Goal: Ask a question: Seek information or help from site administrators or community

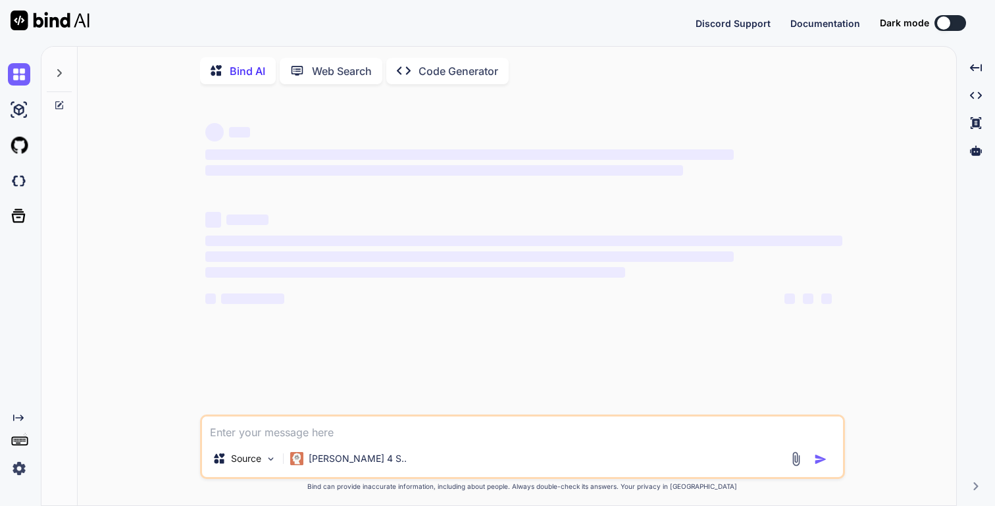
click at [325, 436] on textarea at bounding box center [522, 429] width 641 height 24
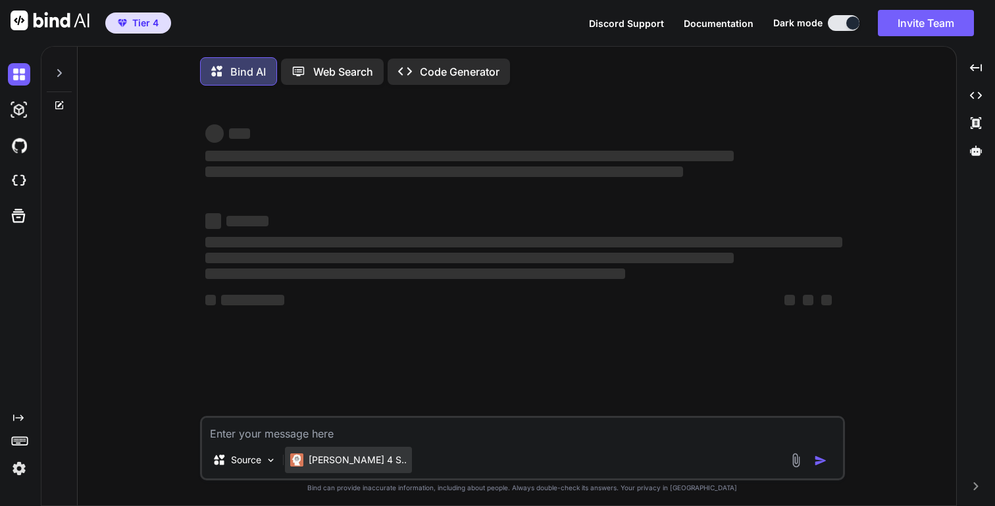
click at [326, 467] on p "[PERSON_NAME] 4 S.." at bounding box center [358, 459] width 98 height 13
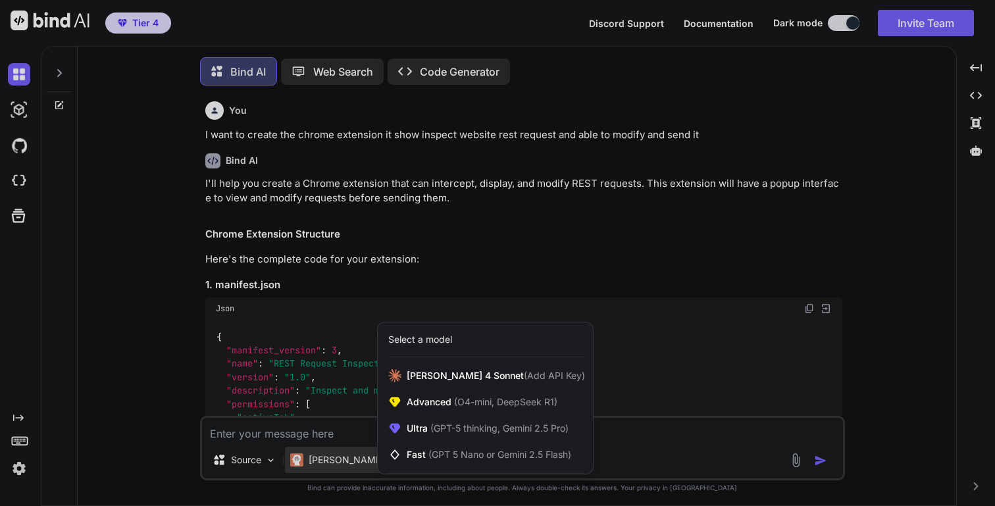
scroll to position [7, 0]
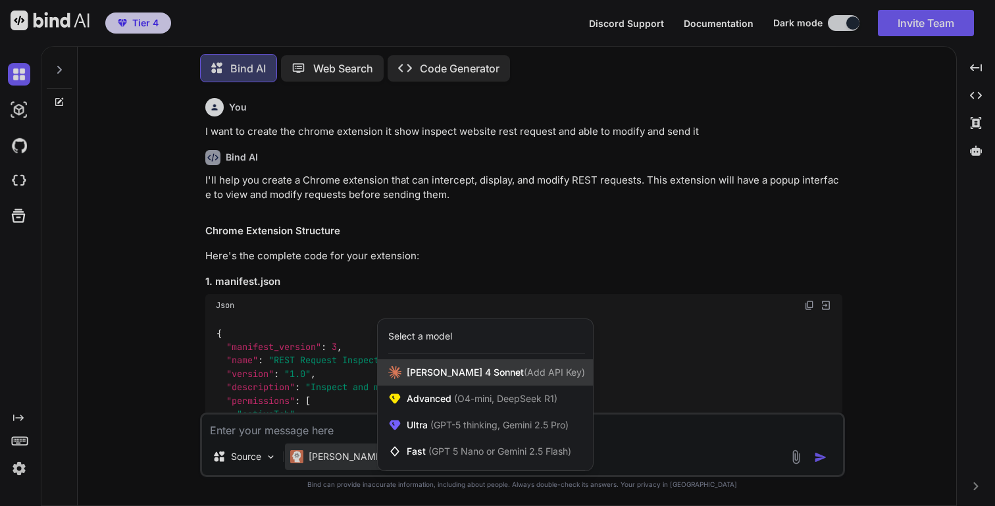
click at [464, 371] on span "Claude 4 Sonnet (Add API Key)" at bounding box center [496, 372] width 178 height 13
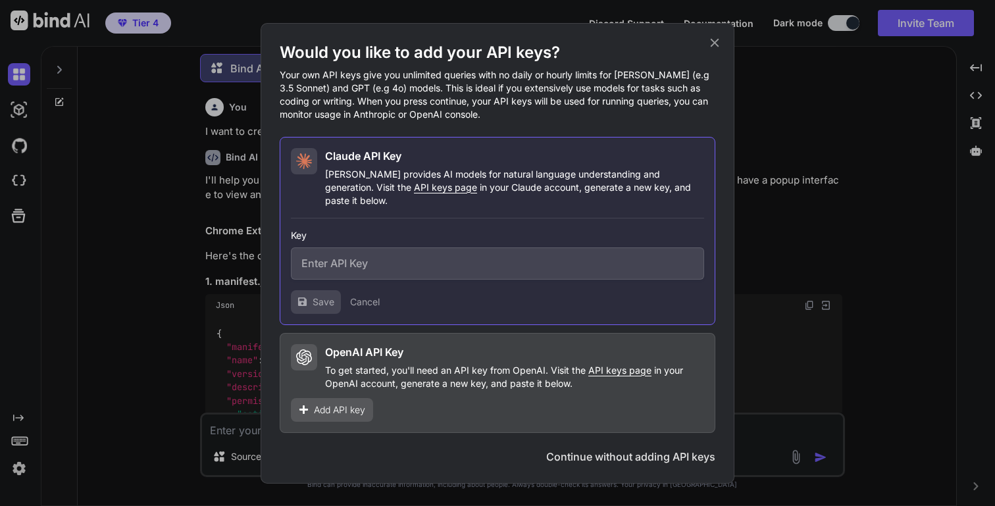
click at [722, 51] on div "Would you like to add your API keys? Your own API keys give you unlimited queri…" at bounding box center [498, 253] width 474 height 461
click at [716, 56] on div "Would you like to add your API keys? Your own API keys give you unlimited queri…" at bounding box center [498, 253] width 474 height 461
click at [714, 45] on icon at bounding box center [715, 43] width 14 height 14
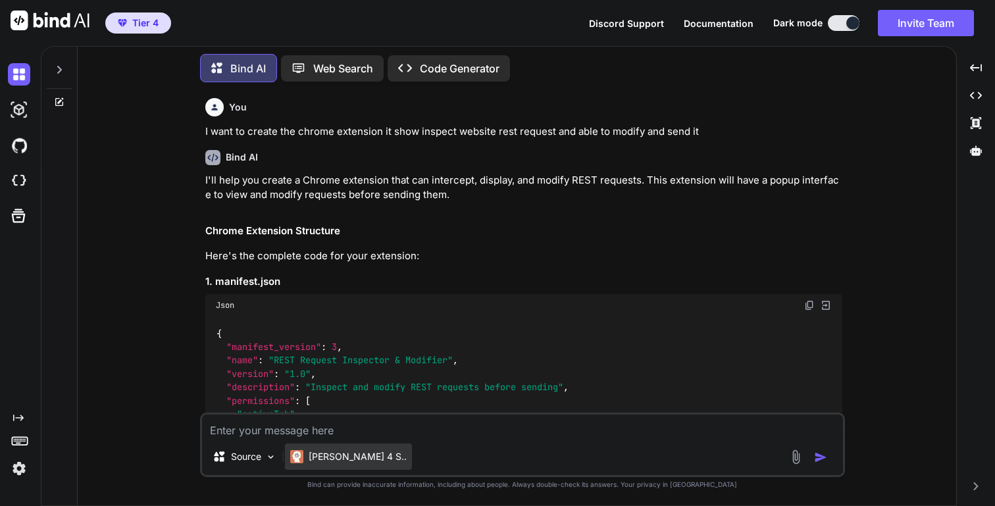
click at [335, 463] on div "Claude 4 S.." at bounding box center [348, 457] width 127 height 26
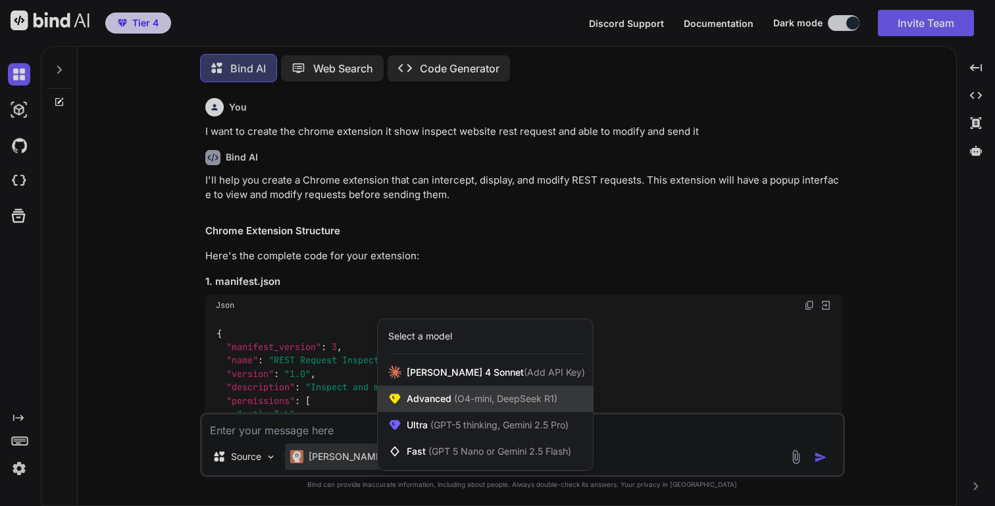
click at [482, 397] on span "(O4-mini, DeepSeek R1)" at bounding box center [504, 398] width 106 height 11
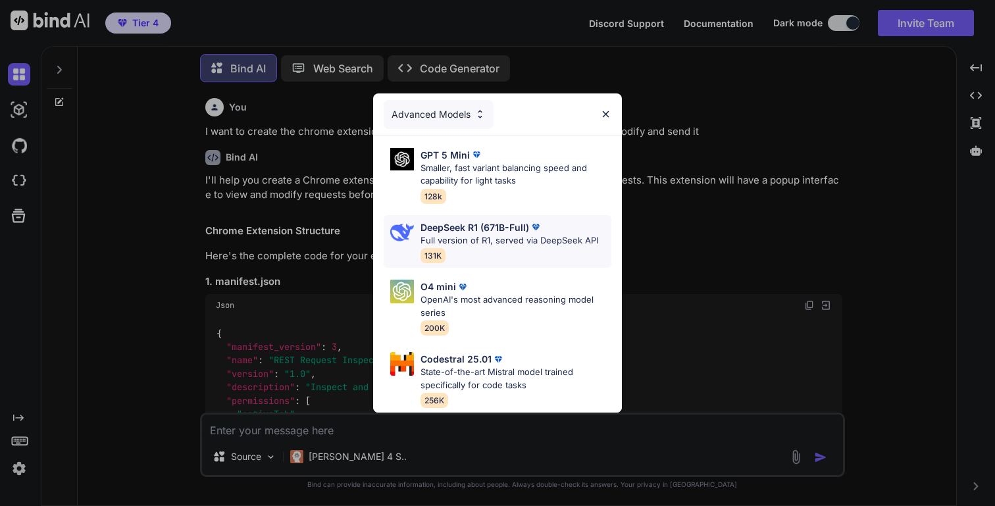
click at [511, 244] on p "Full version of R1, served via DeepSeek API" at bounding box center [510, 240] width 178 height 13
type textarea "x"
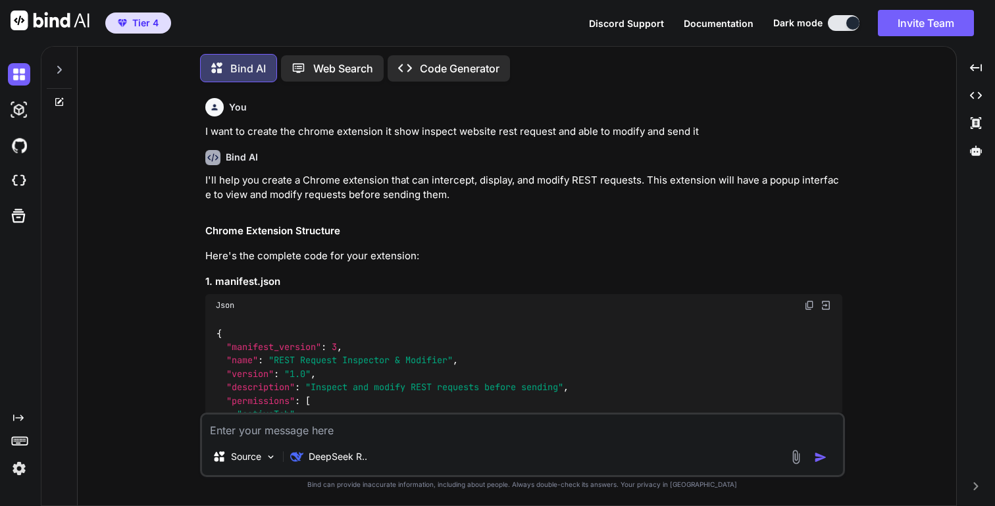
click at [347, 434] on textarea at bounding box center [522, 427] width 641 height 24
type textarea "c"
type textarea "x"
type textarea "ca"
type textarea "x"
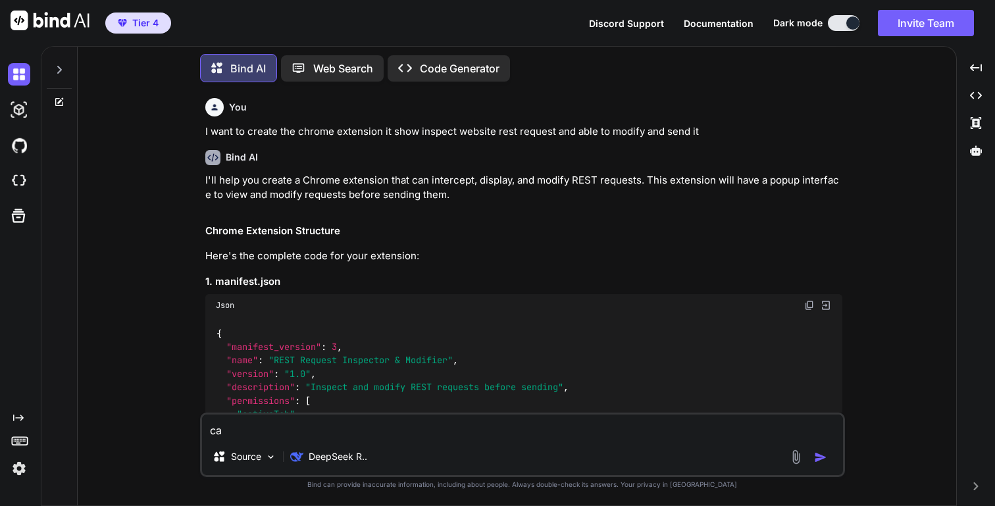
type textarea "can"
type textarea "x"
type textarea "can"
type textarea "x"
type textarea "can y"
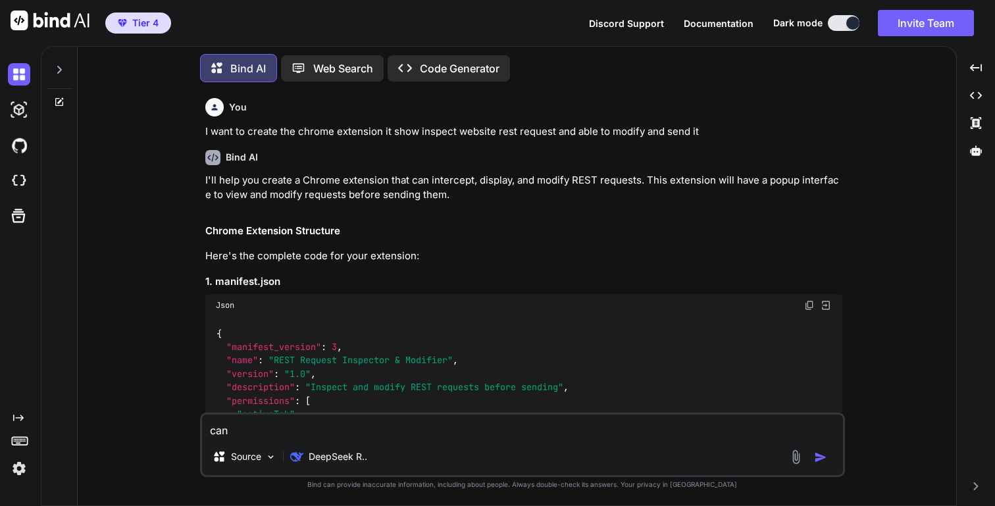
type textarea "x"
type textarea "can yo"
type textarea "x"
type textarea "can you"
type textarea "x"
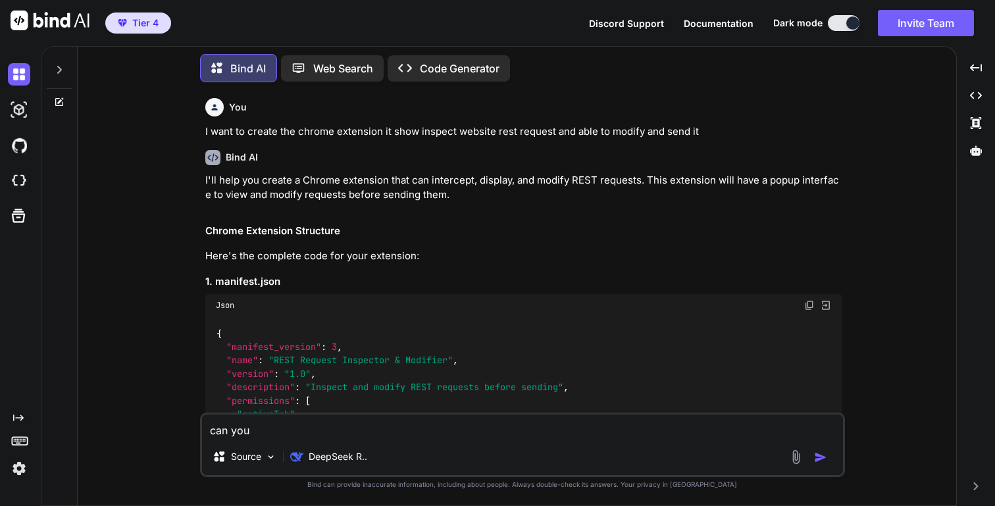
type textarea "can you"
type textarea "x"
type textarea "can you"
click at [61, 64] on icon at bounding box center [59, 69] width 11 height 11
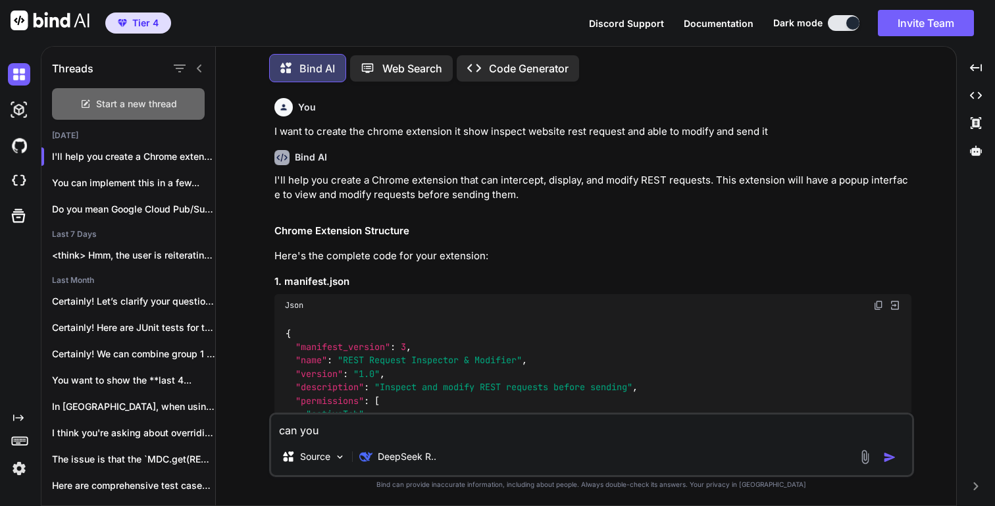
click at [145, 99] on span "Start a new thread" at bounding box center [136, 103] width 81 height 13
type textarea "x"
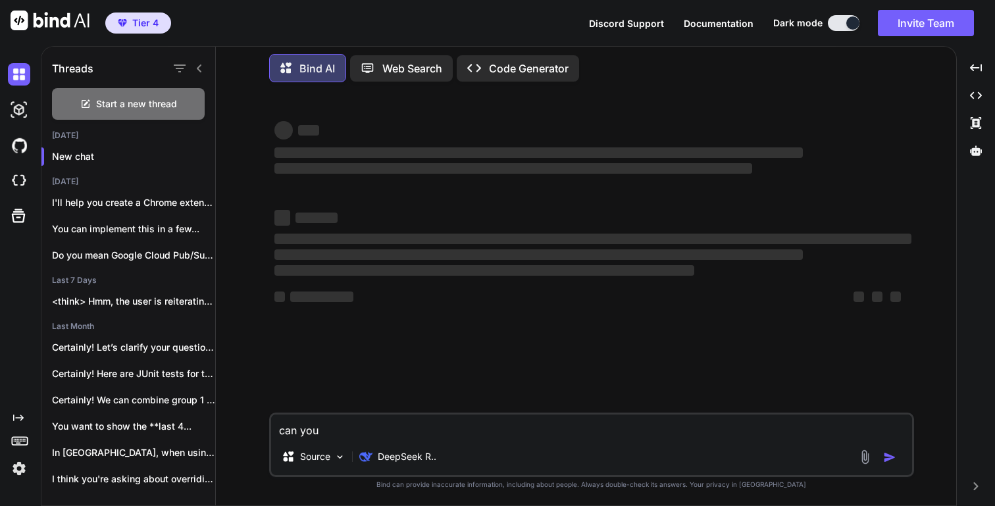
click at [351, 430] on textarea "can you" at bounding box center [591, 427] width 641 height 24
type textarea "can you g"
type textarea "x"
type textarea "can you gu"
type textarea "x"
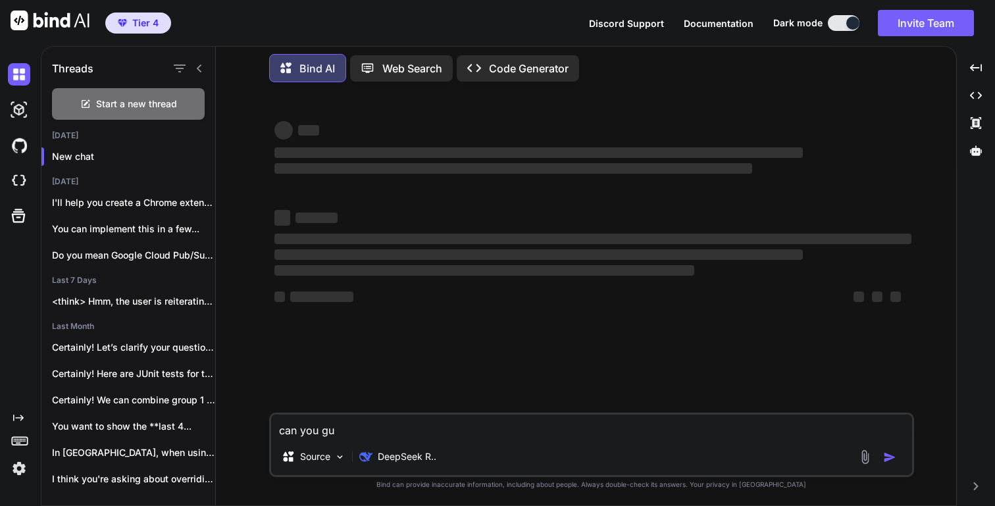
type textarea "can you gue"
type textarea "x"
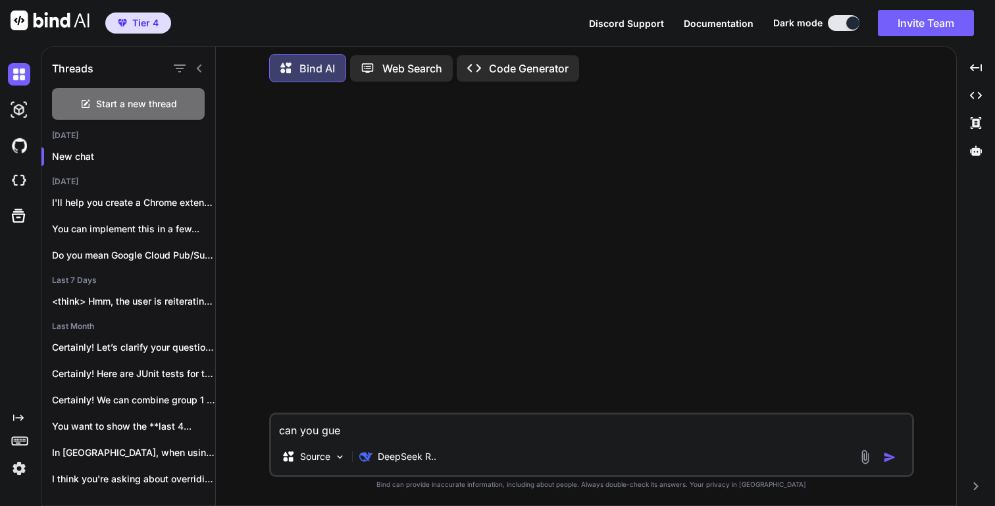
type textarea "can you gues"
type textarea "x"
type textarea "can you guess"
type textarea "x"
type textarea "can you guess"
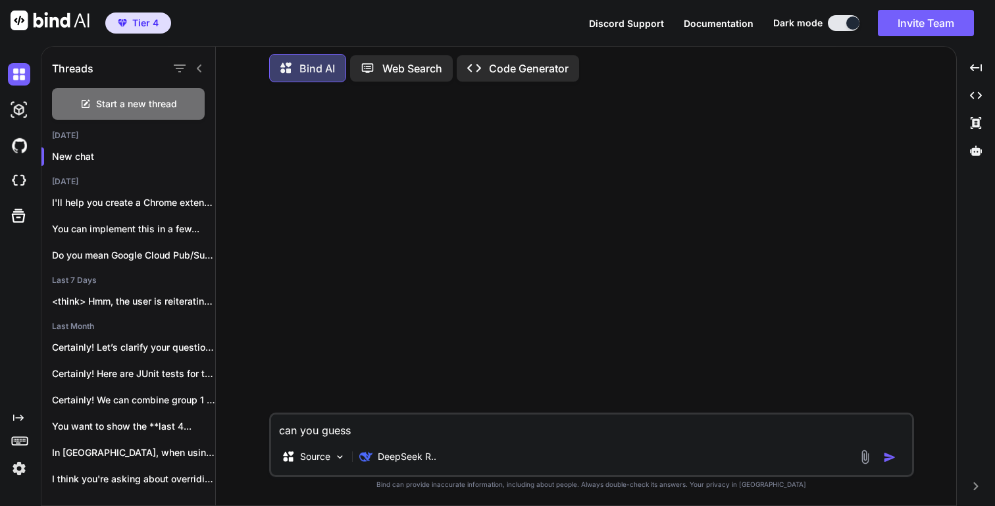
type textarea "x"
type textarea "can you guess t"
type textarea "x"
type textarea "can you guess th"
type textarea "x"
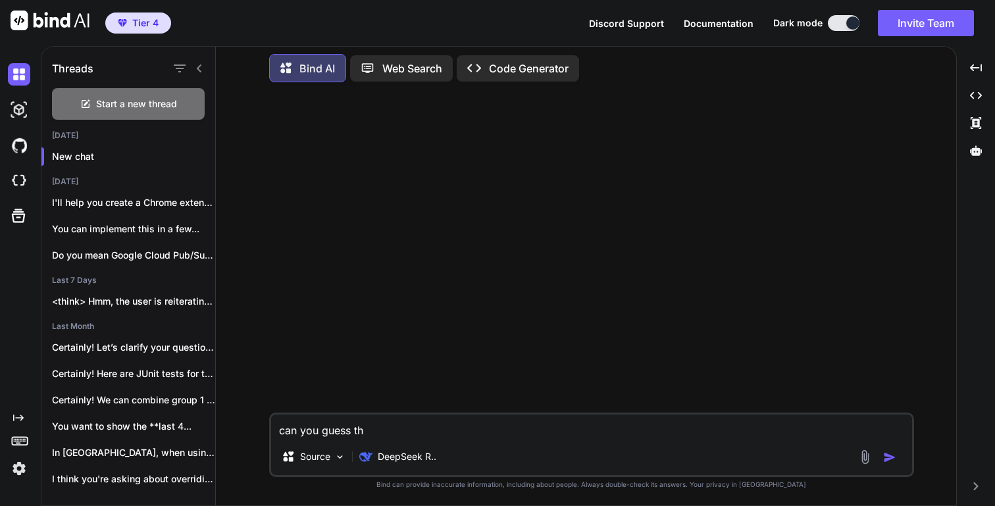
type textarea "can you guess the"
type textarea "x"
type textarea "can you guess th"
type textarea "x"
type textarea "can you guess thi"
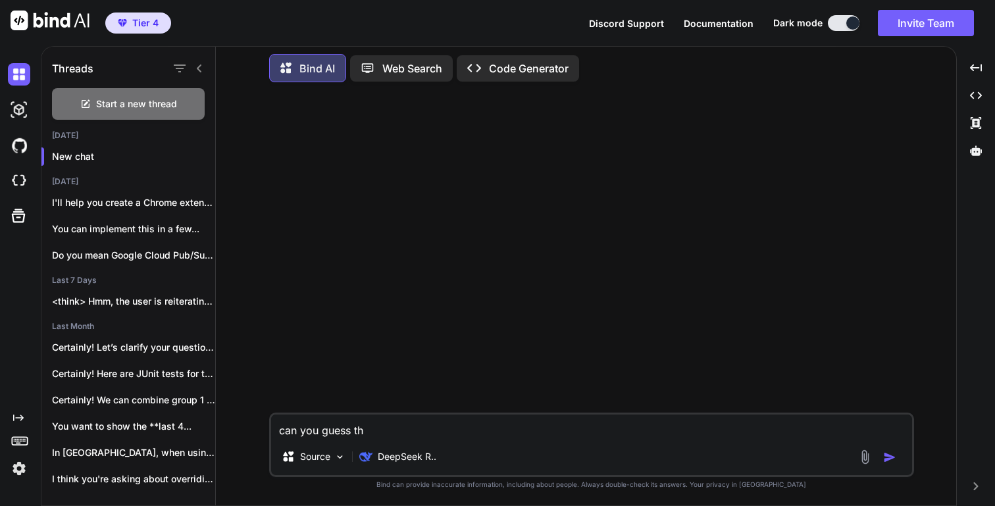
type textarea "x"
type textarea "can you guess this"
type textarea "x"
type textarea "can you guess this"
type textarea "x"
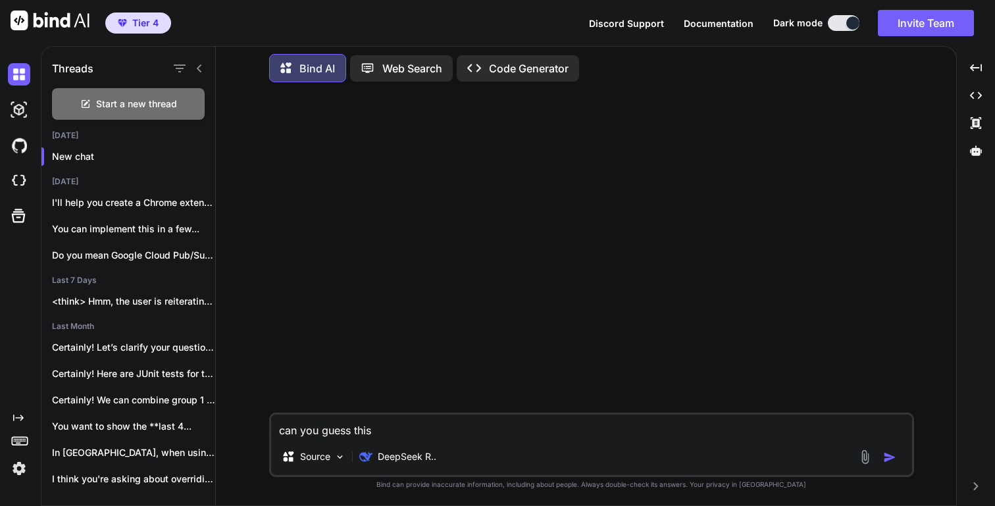
type textarea "can you guess this h"
type textarea "x"
type textarea "can you guess this ha"
type textarea "x"
type textarea "can you guess this has"
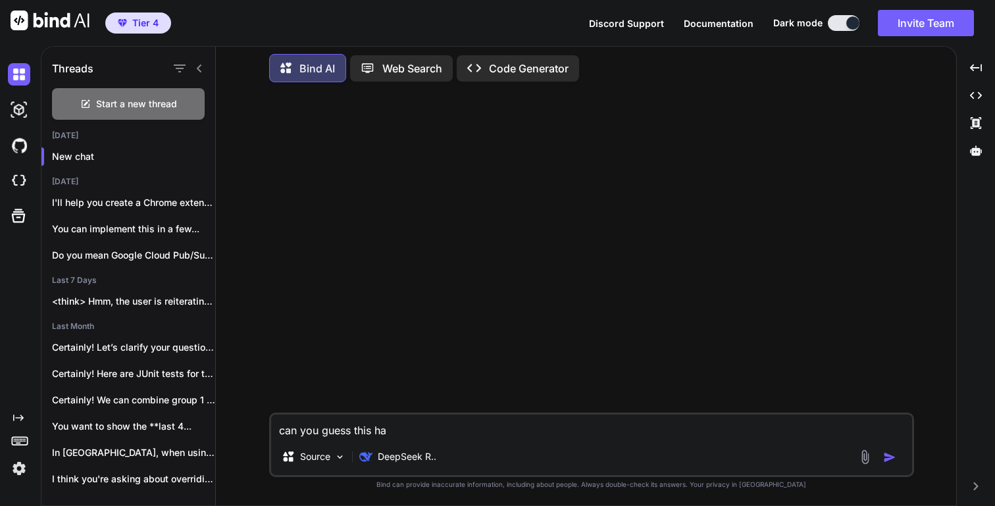
type textarea "x"
type textarea "can you guess this hash"
type textarea "x"
type textarea "can you guess this hash"
type textarea "x"
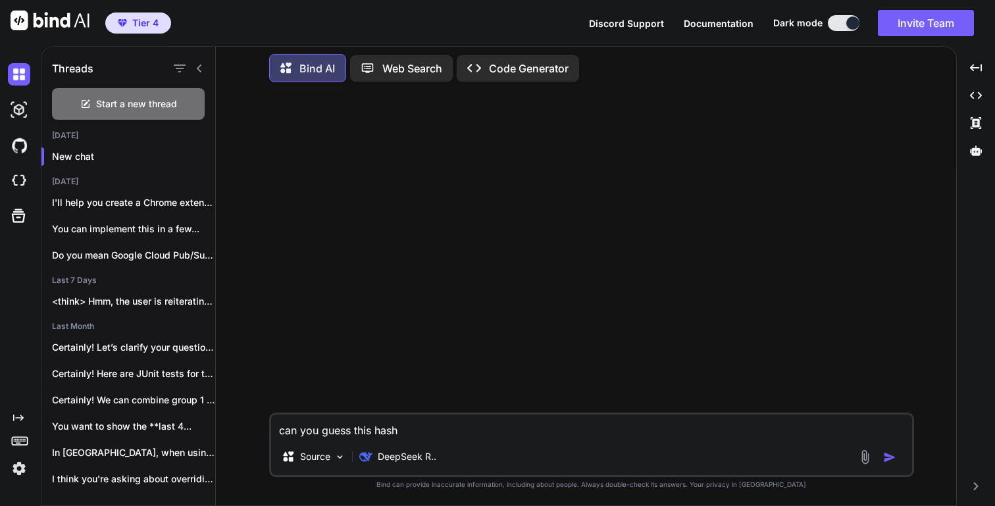
type textarea "can you guess this hash v"
type textarea "x"
type textarea "can you guess this hash va"
type textarea "x"
type textarea "can you guess this hash val"
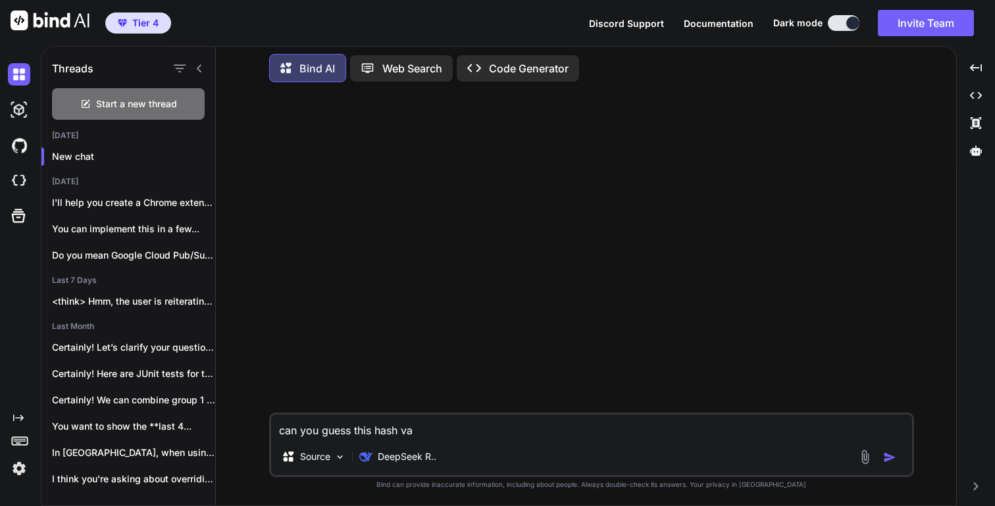
type textarea "x"
type textarea "can you guess this hash valu"
type textarea "x"
type textarea "can you guess this hash value"
type textarea "x"
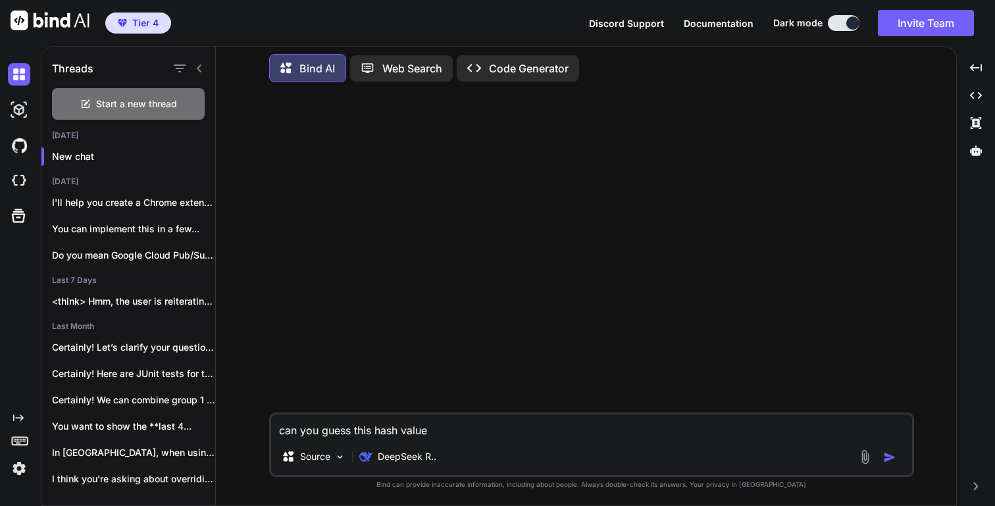
type textarea "can you guess this hash value"
type textarea "x"
type textarea "can you guess this hash value a"
type textarea "x"
type textarea "can you guess this hash value as"
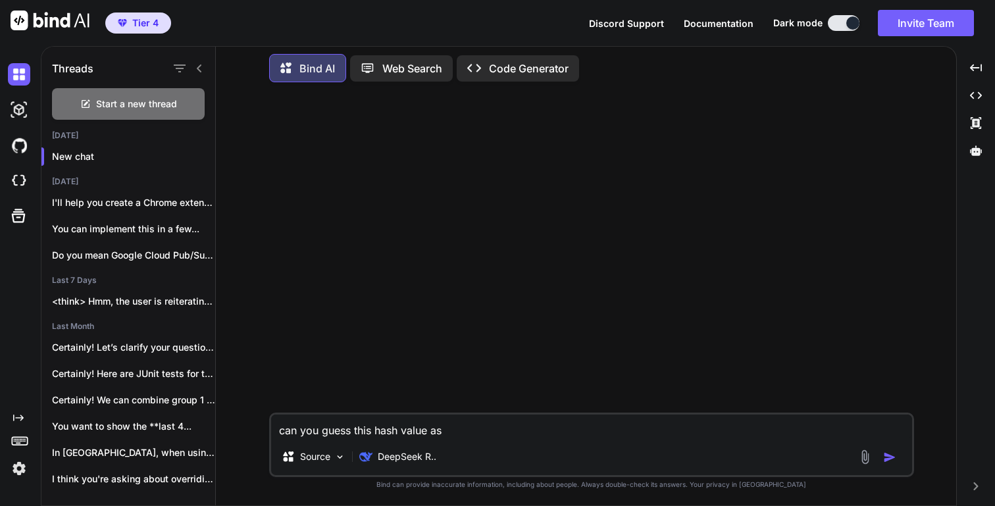
type textarea "x"
type textarea "can you guess this hash value as"
type textarea "x"
type textarea "can you guess this hash value as p"
type textarea "x"
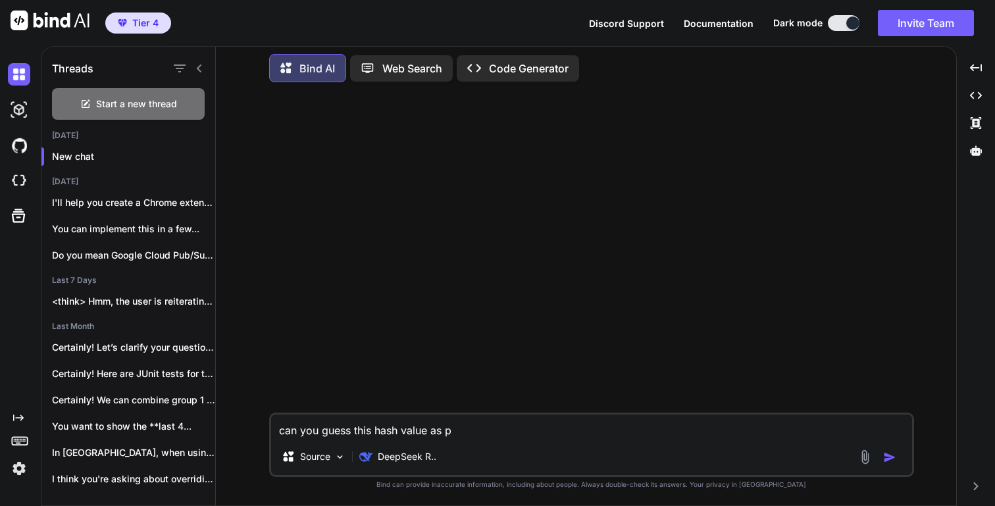
type textarea "can you guess this hash value as pe"
type textarea "x"
type textarea "can you guess this hash value as per"
type textarea "x"
type textarea "can you guess this hash value as per"
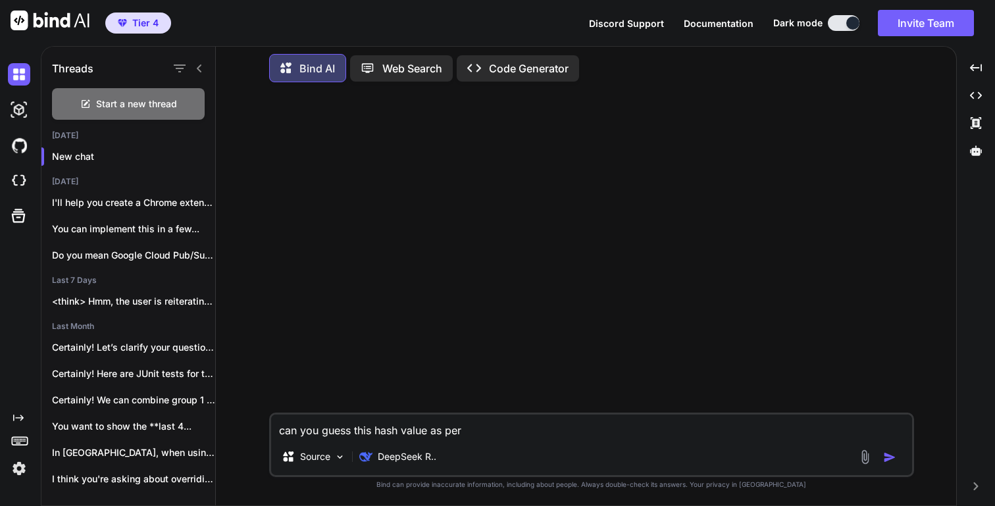
type textarea "x"
type textarea "can you guess this hash value as per y"
type textarea "x"
type textarea "can you guess this hash value as per yo"
type textarea "x"
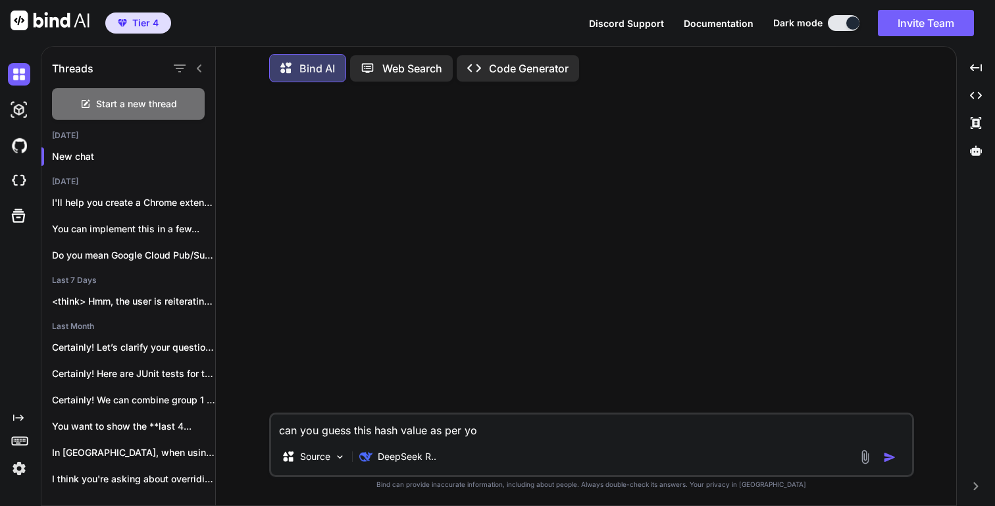
type textarea "can you guess this hash value as per you"
type textarea "x"
type textarea "can you guess this hash value as per your"
type textarea "x"
type textarea "can you guess this hash value as per your"
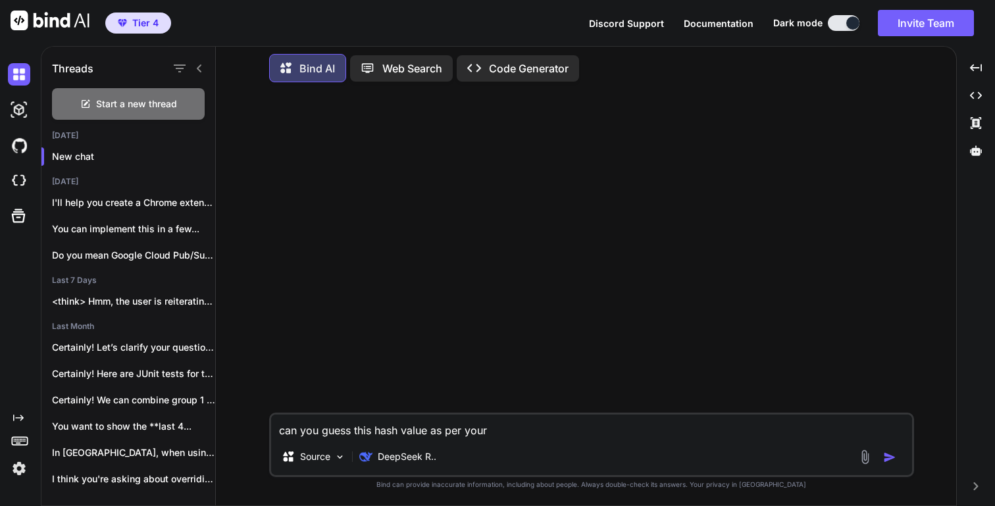
type textarea "x"
type textarea "can you guess this hash value as per your d"
type textarea "x"
type textarea "can you guess this hash value as per your da"
type textarea "x"
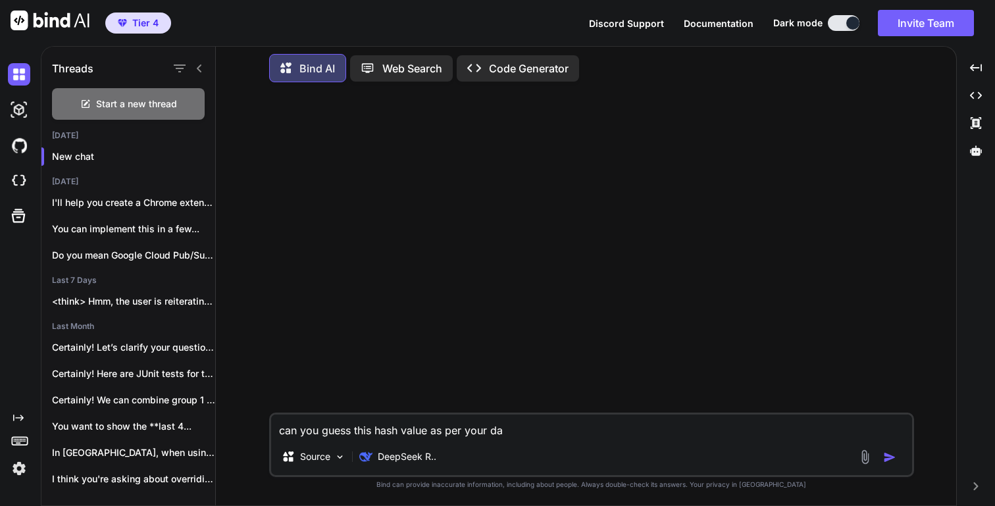
type textarea "can you guess this hash value as per your dat"
type textarea "x"
type textarea "can you guess this hash value as per your data"
type textarea "x"
type textarea "can you guess this hash value as per your data"
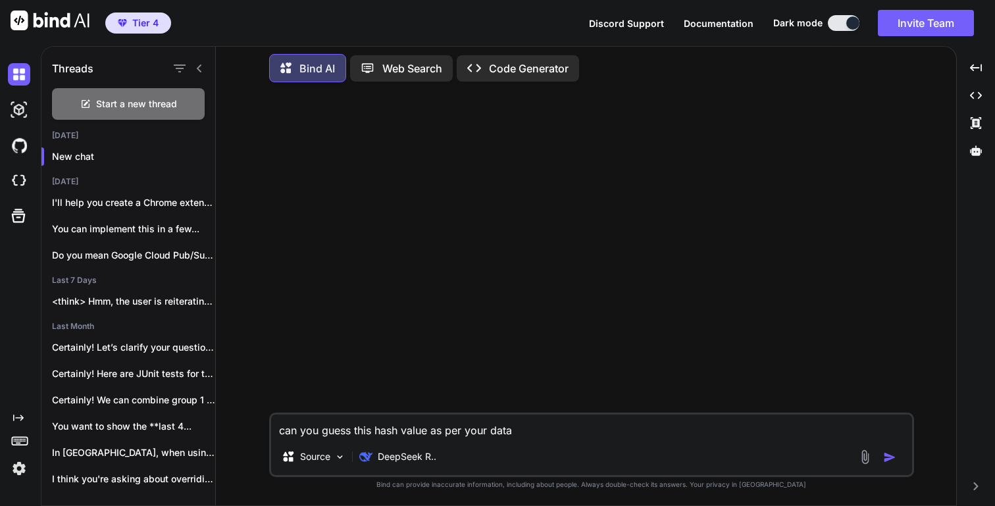
type textarea "x"
type textarea "can you guess this hash value as per your data o"
type textarea "x"
type textarea "can you guess this hash value as per your data or"
type textarea "x"
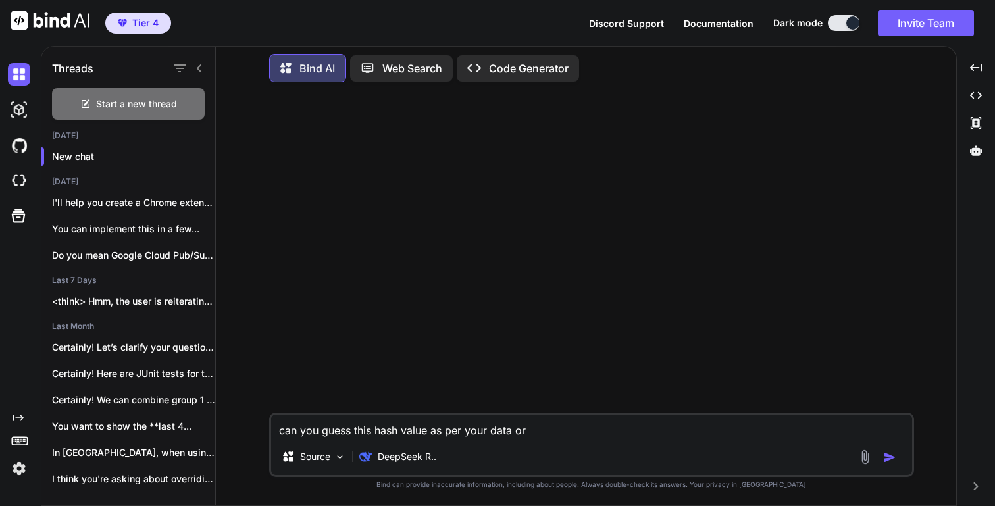
type textarea "can you guess this hash value as per your data or"
type textarea "x"
type textarea "can you guess this hash value as per your data or a"
type textarea "x"
type textarea "can you guess this hash value as per your data or al"
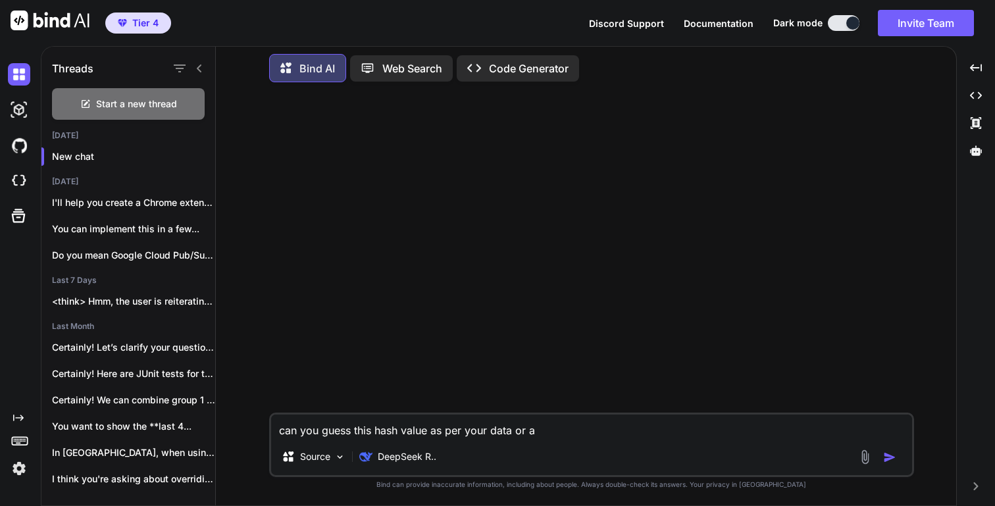
type textarea "x"
type textarea "can you guess this hash value as per your data or alg"
type textarea "x"
type textarea "can you guess this hash value as per your data or algo"
type textarea "x"
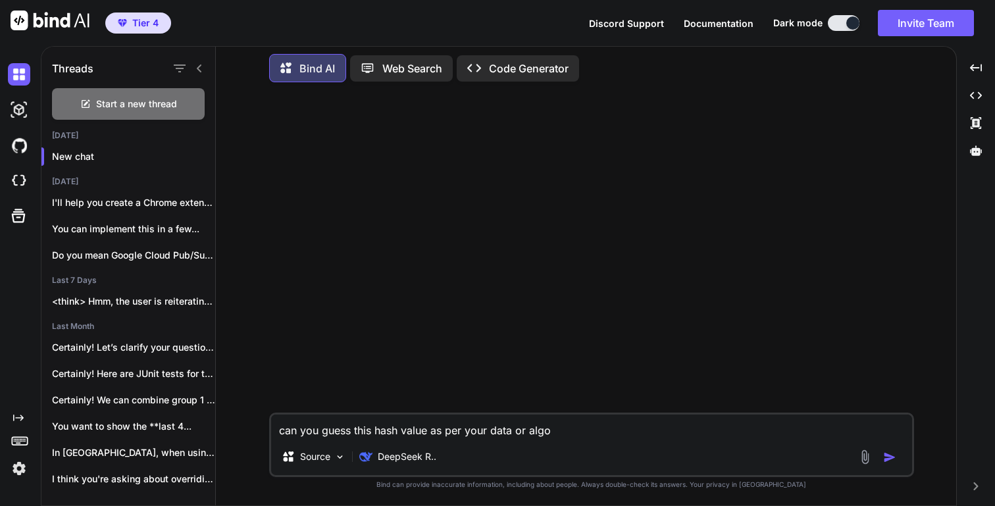
type textarea "can you guess this hash value as per your data or algo"
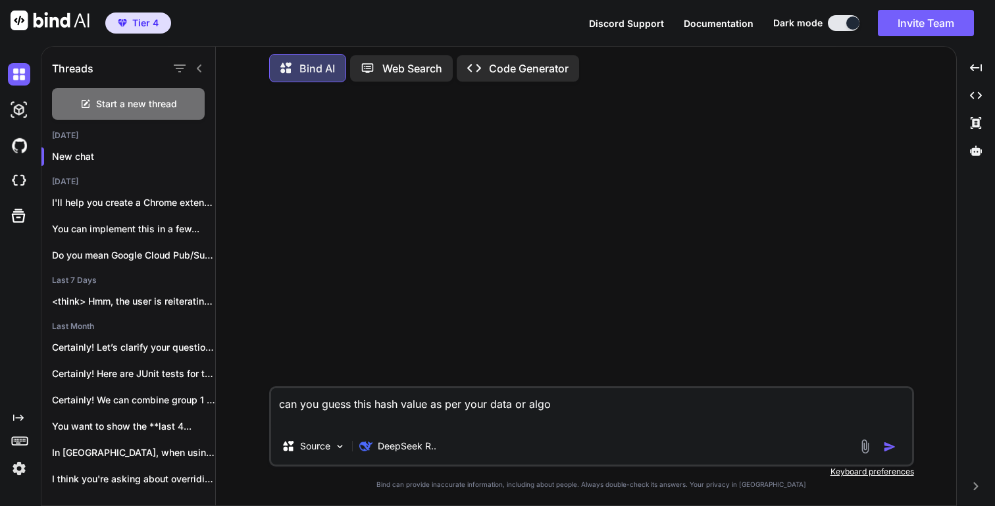
type textarea "x"
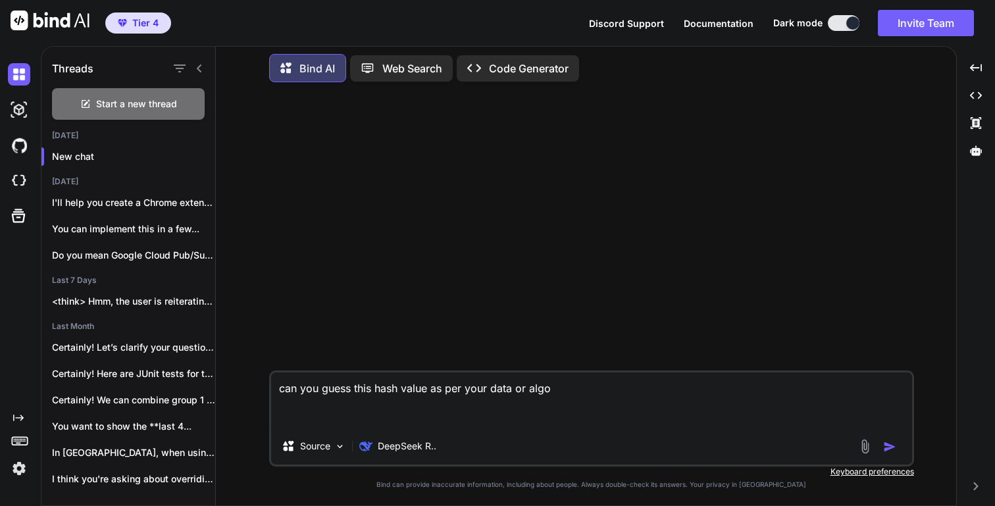
paste textarea "30d172a12db46580f4123c53ee127824b4dcdbf6cf89b1000e665f4d1edde638"
type textarea "can you guess this hash value as per your data or algo 30d172a12db46580f4123c53…"
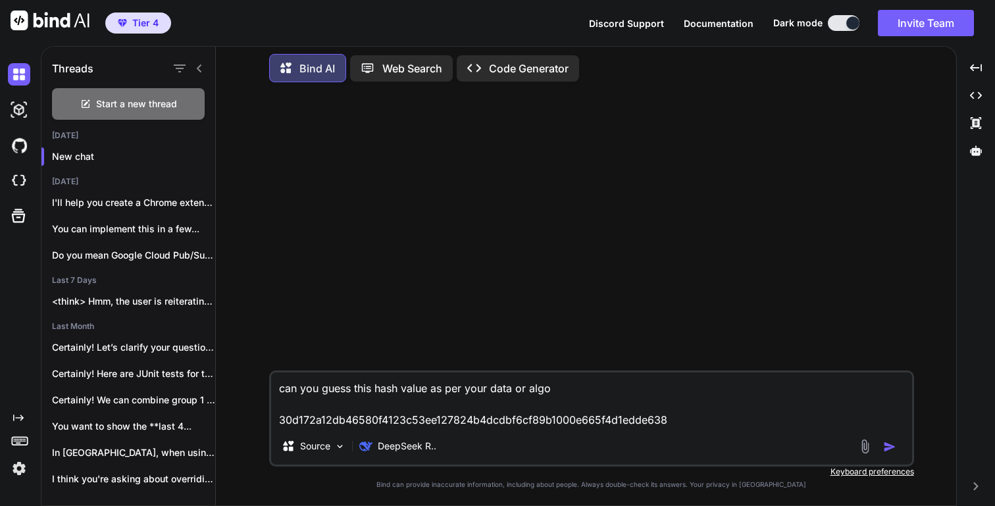
type textarea "x"
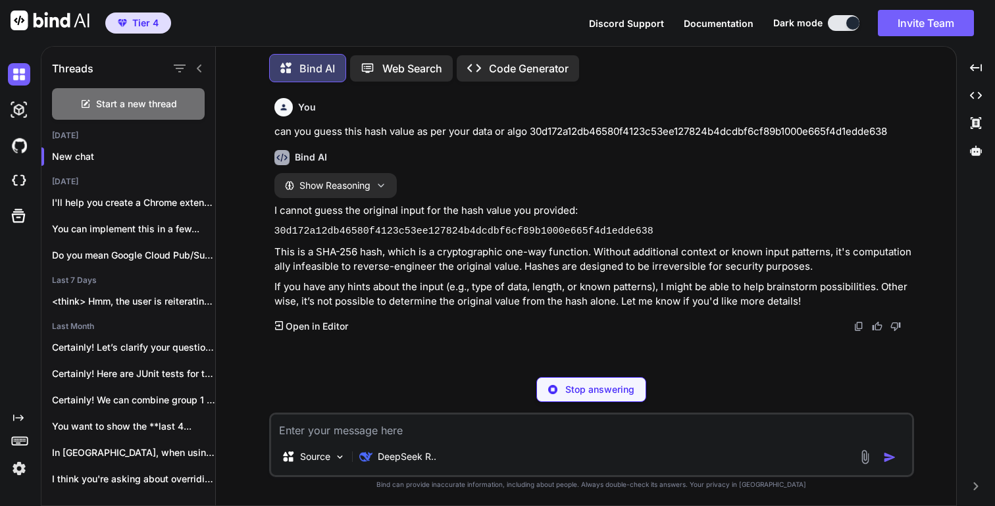
type textarea "x"
click at [415, 431] on textarea at bounding box center [591, 427] width 641 height 24
type textarea "c"
type textarea "x"
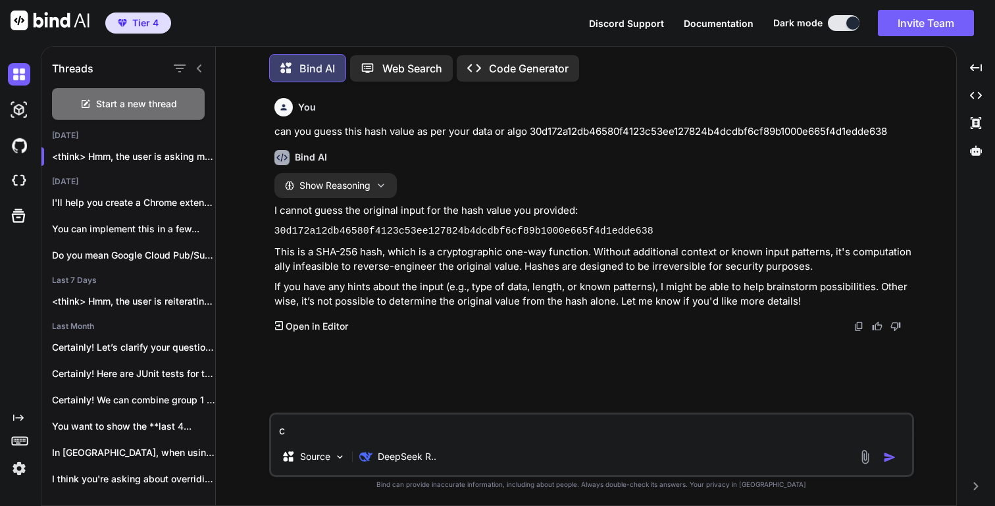
type textarea "ca"
type textarea "x"
type textarea "can"
type textarea "x"
type textarea "can"
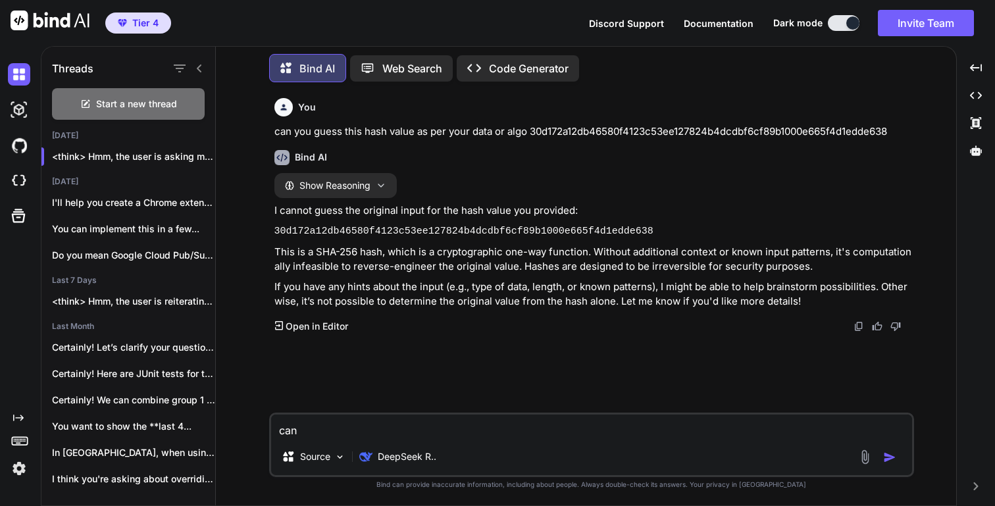
type textarea "x"
type textarea "can y"
type textarea "x"
type textarea "can yo"
type textarea "x"
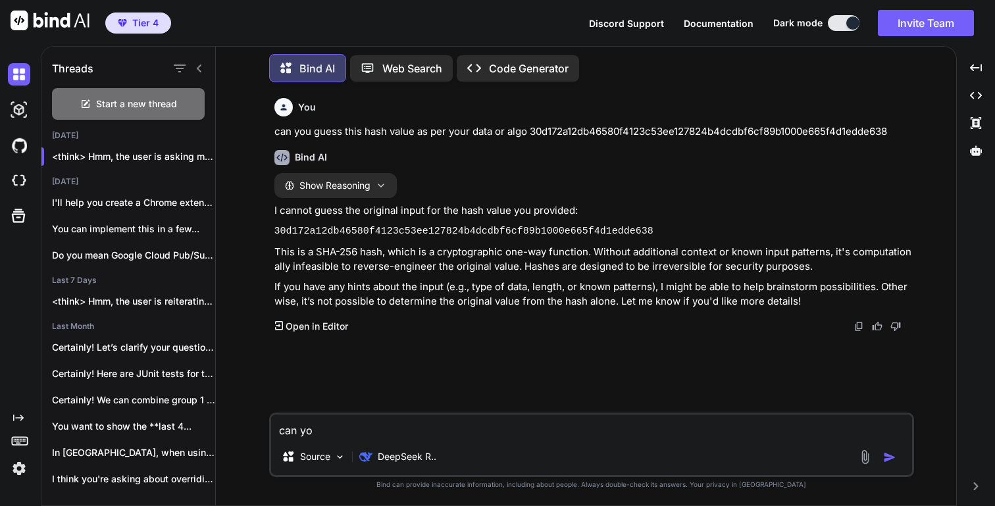
type textarea "can you"
type textarea "x"
type textarea "can you"
type textarea "x"
type textarea "can you p"
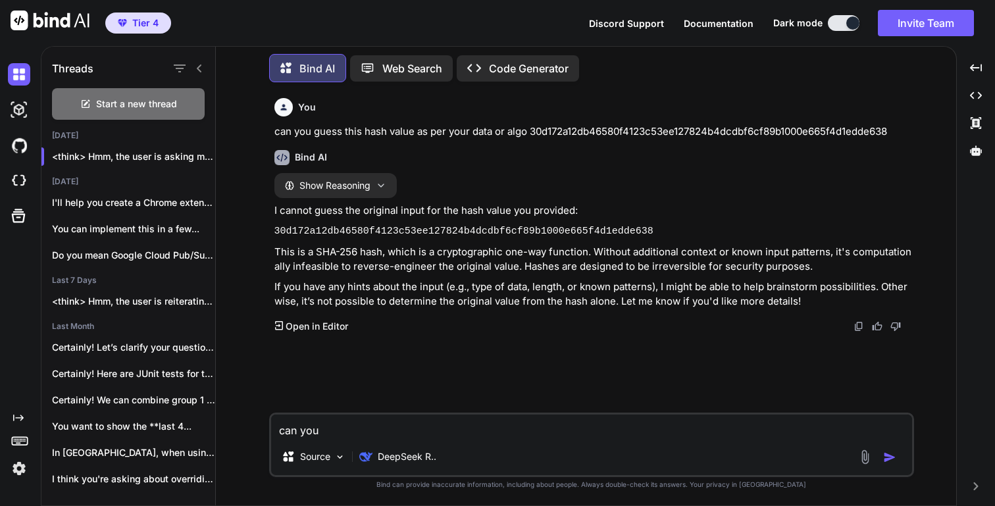
type textarea "x"
type textarea "can you po"
type textarea "x"
type textarea "can you pos"
type textarea "x"
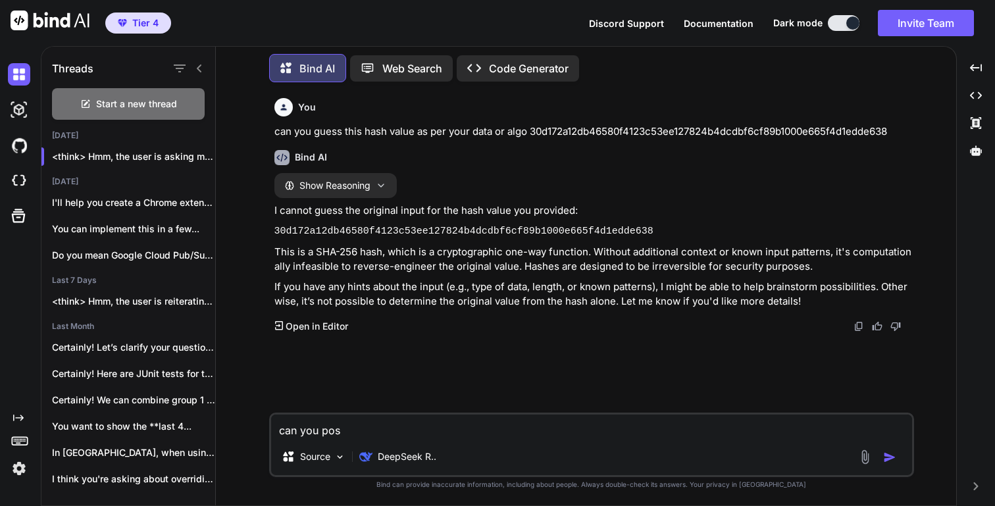
type textarea "can you poss"
type textarea "x"
type textarea "can you possi"
type textarea "x"
type textarea "can you possib"
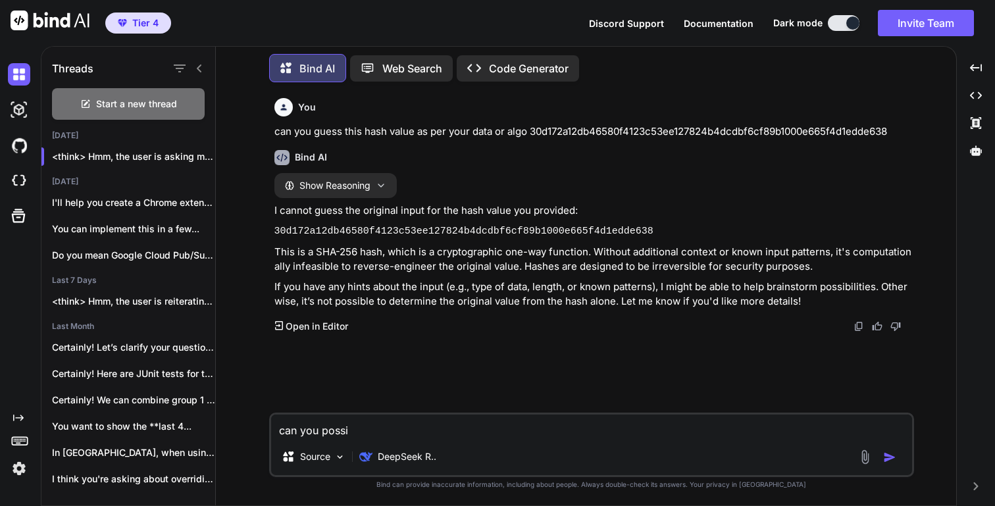
type textarea "x"
type textarea "can you possibl"
type textarea "x"
type textarea "can you possible"
type textarea "x"
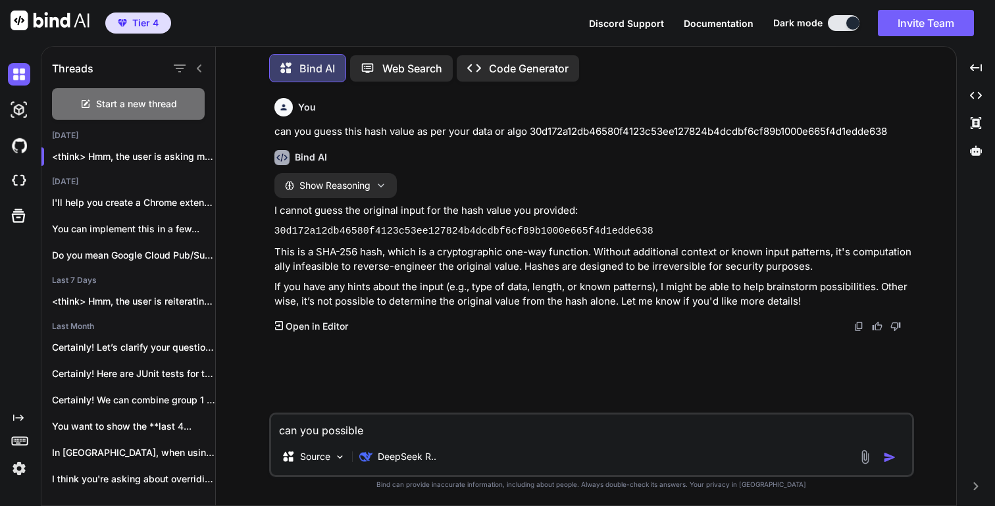
type textarea "can you possible"
type textarea "x"
type textarea "can you possible c"
type textarea "x"
type textarea "can you possible"
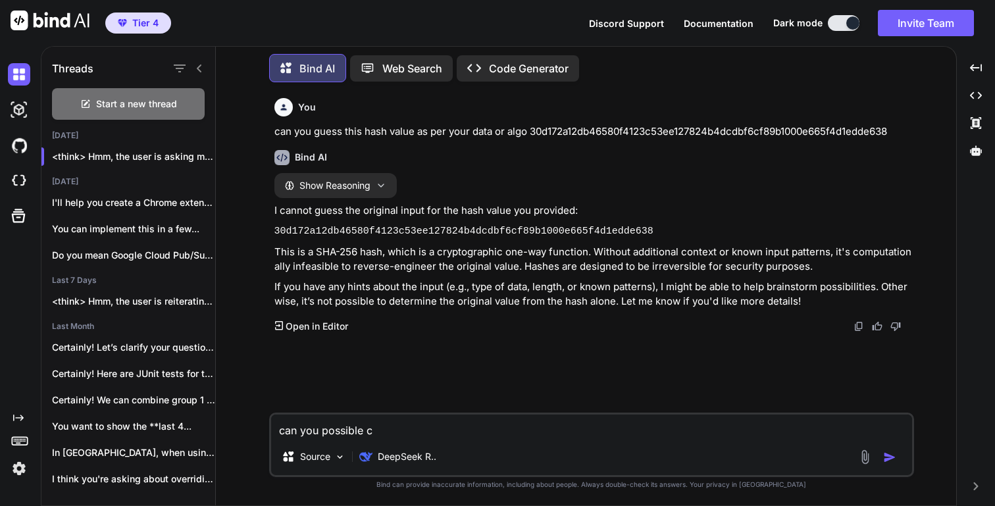
type textarea "x"
type textarea "can you possible c"
type textarea "x"
type textarea "can you possible co"
type textarea "x"
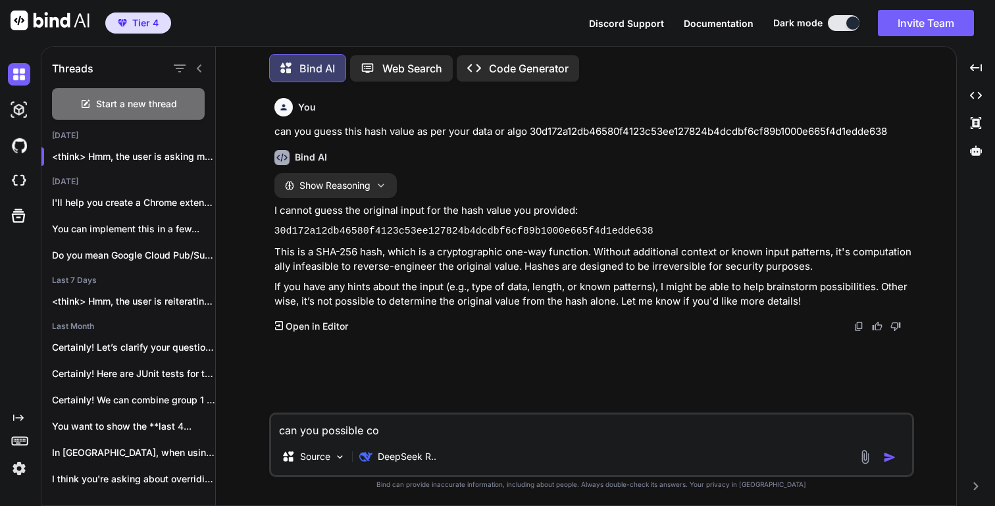
type textarea "can you possible com"
type textarea "x"
type textarea "can you possible comv"
type textarea "x"
type textarea "can you possible comvi"
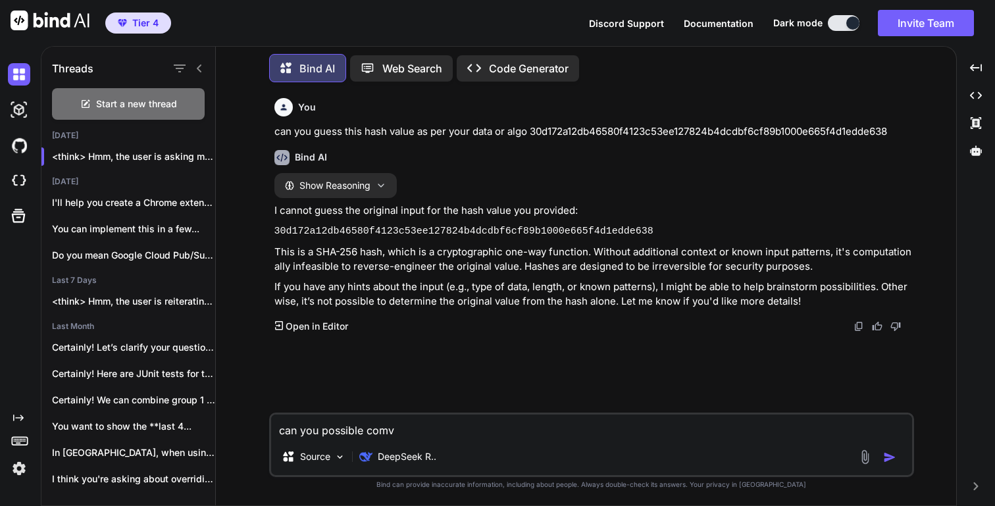
type textarea "x"
type textarea "can you possible comvin"
type textarea "x"
type textarea "can you possible comvi"
type textarea "x"
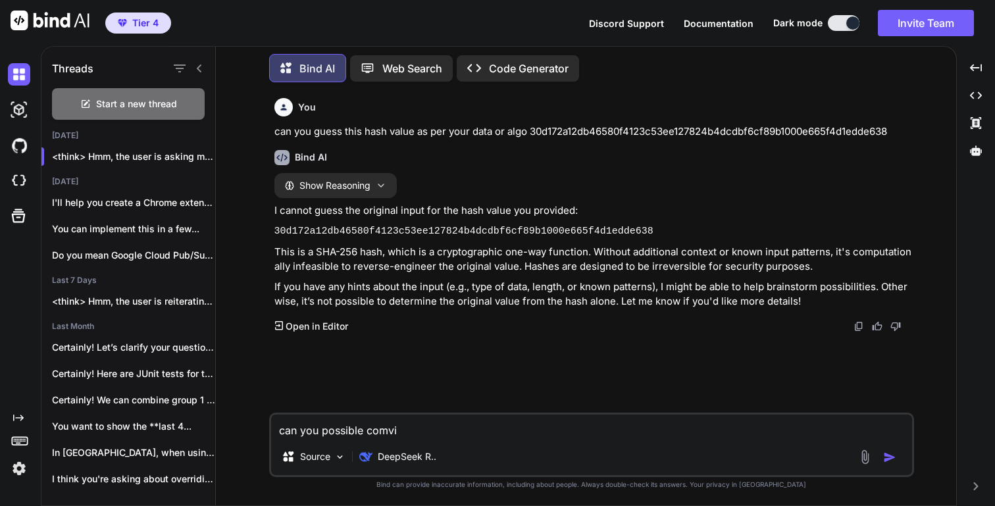
type textarea "can you possible comv"
type textarea "x"
type textarea "can you possible com"
type textarea "x"
type textarea "can you possible comb"
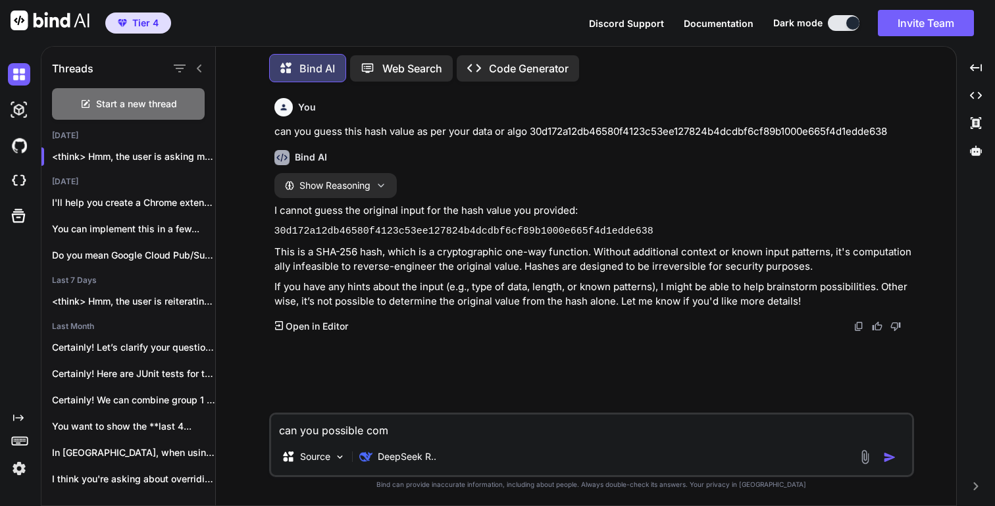
type textarea "x"
type textarea "can you possible combi"
type textarea "x"
type textarea "can you possible combin"
type textarea "x"
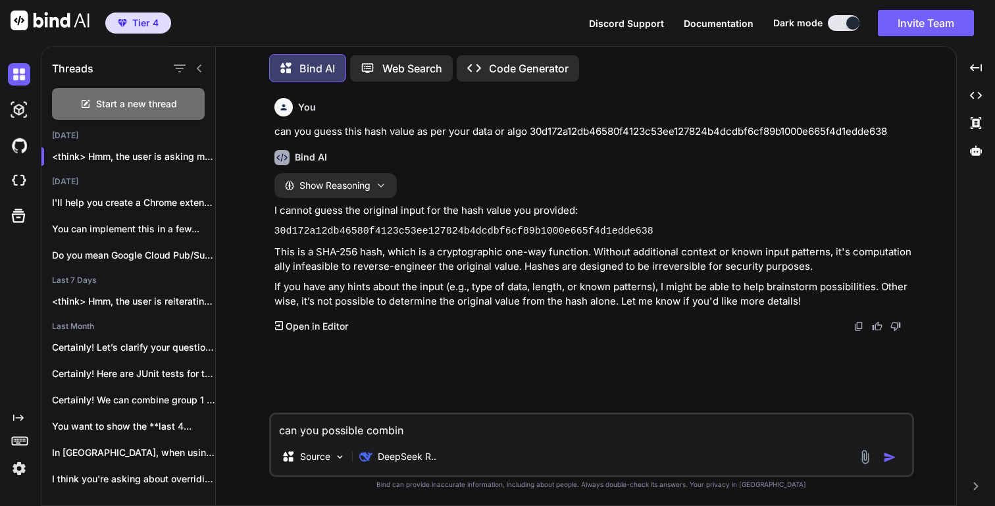
type textarea "can you possible combina"
type textarea "x"
type textarea "can you possible combinat"
type textarea "x"
type textarea "can you possible combinati"
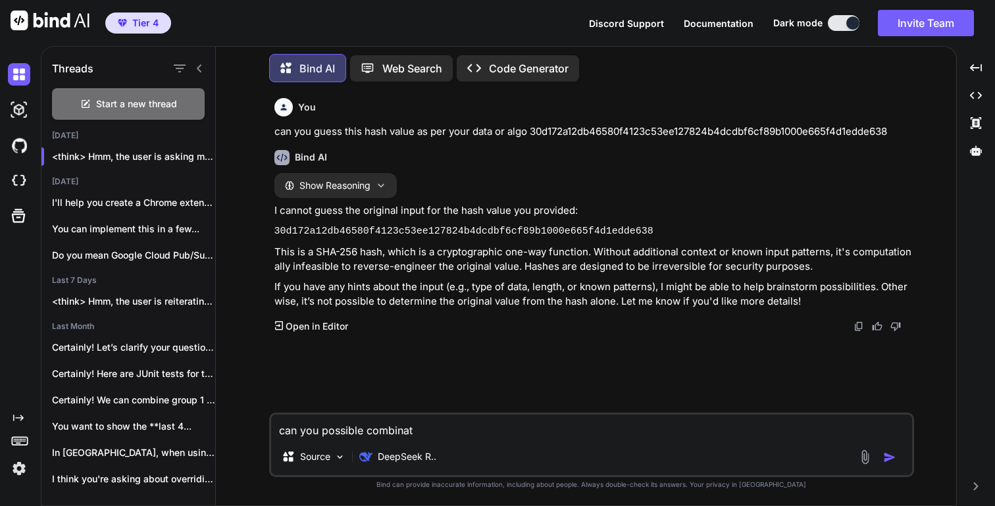
type textarea "x"
type textarea "can you possible combinatip"
type textarea "x"
type textarea "can you possible combinati"
type textarea "x"
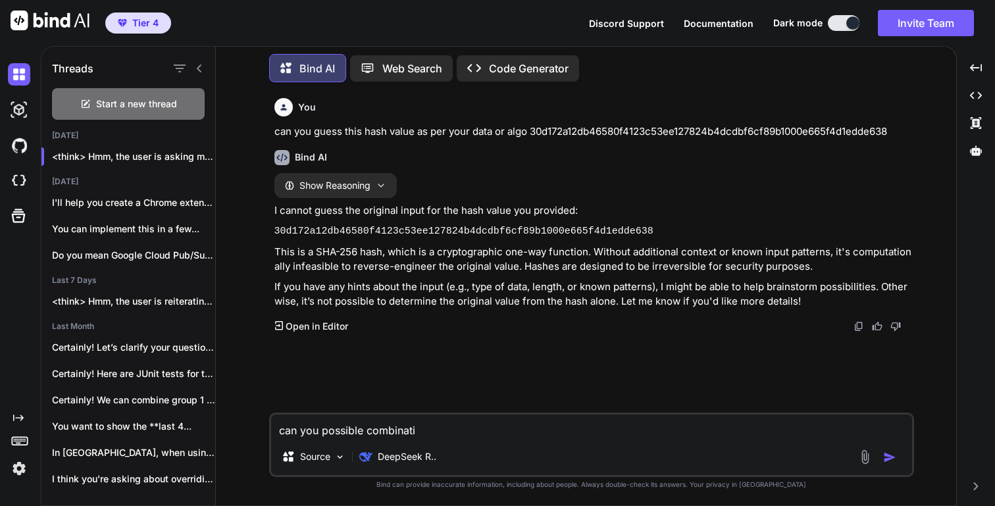
type textarea "can you possible combinatio"
type textarea "x"
type textarea "can you possible combination"
type textarea "x"
type textarea "can you possible combination"
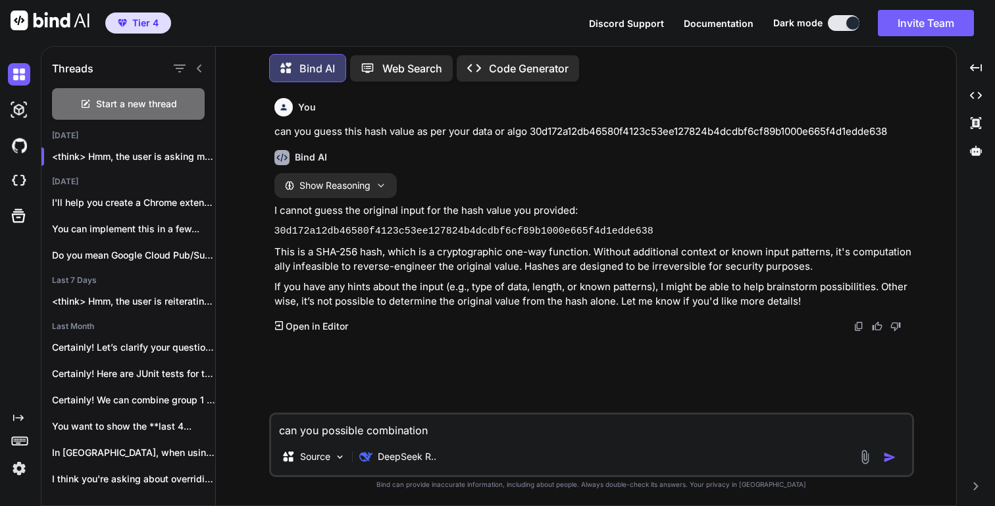
type textarea "x"
type textarea "can you possible combination b"
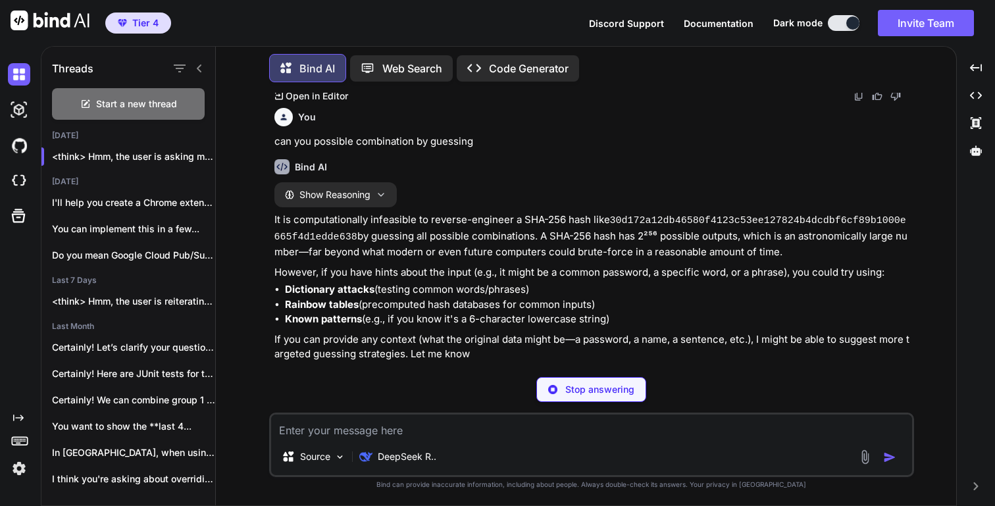
scroll to position [199, 0]
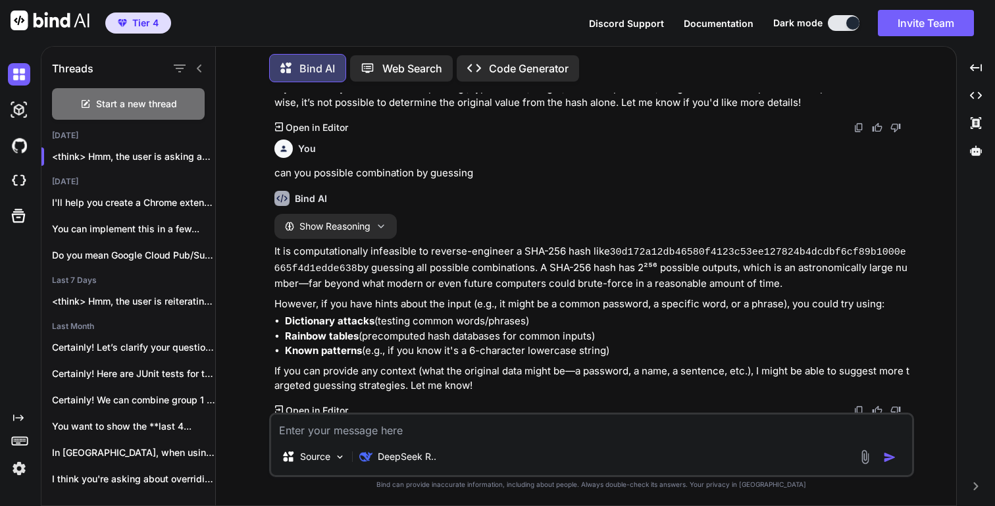
click at [444, 434] on textarea at bounding box center [591, 427] width 641 height 24
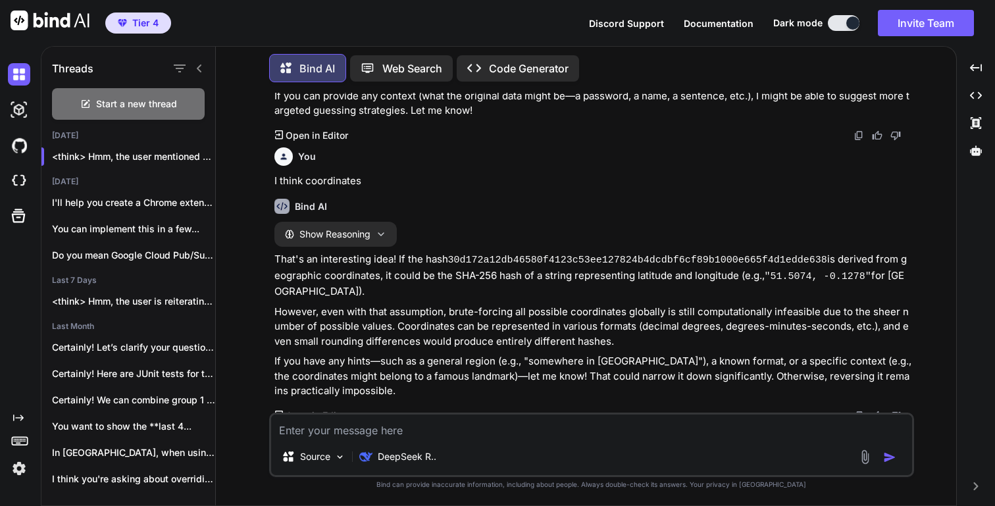
scroll to position [475, 0]
click at [388, 421] on textarea at bounding box center [591, 427] width 641 height 24
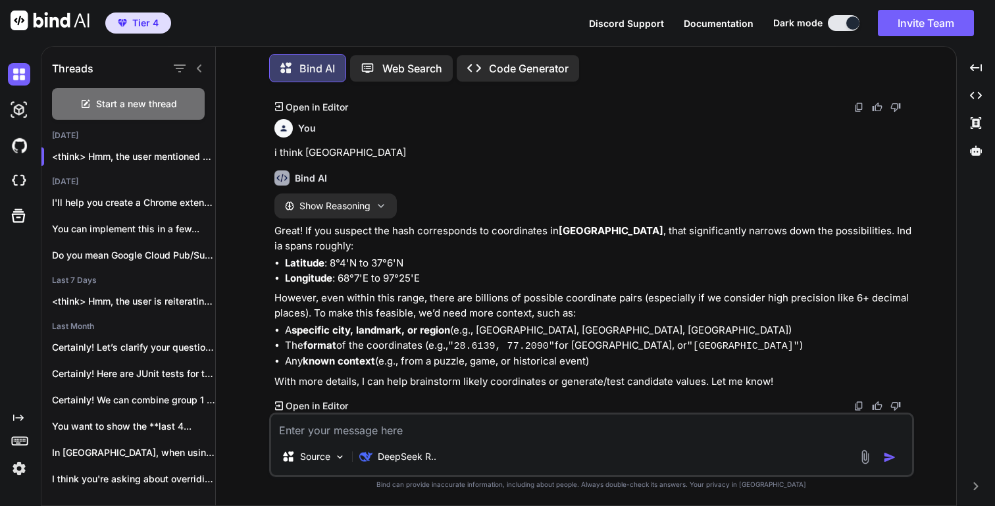
scroll to position [759, 0]
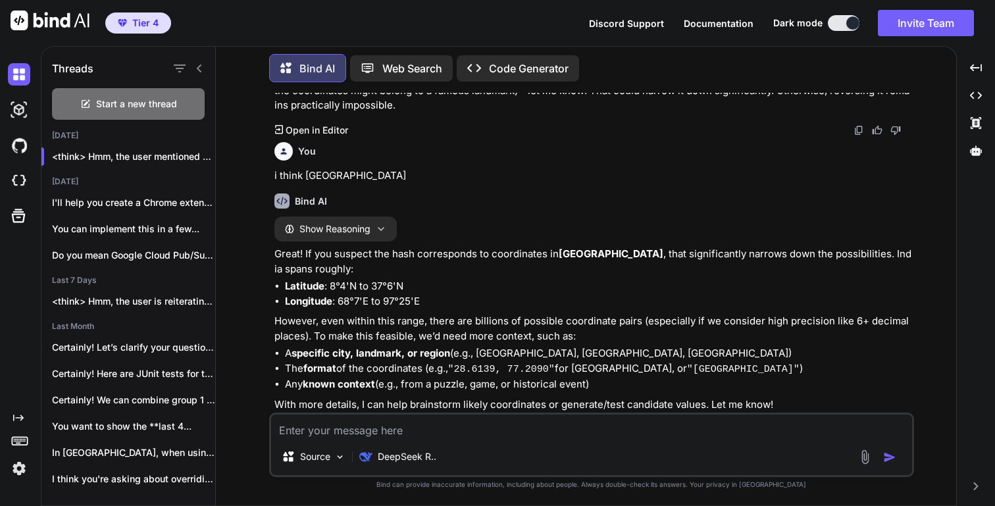
click at [369, 429] on textarea at bounding box center [591, 427] width 641 height 24
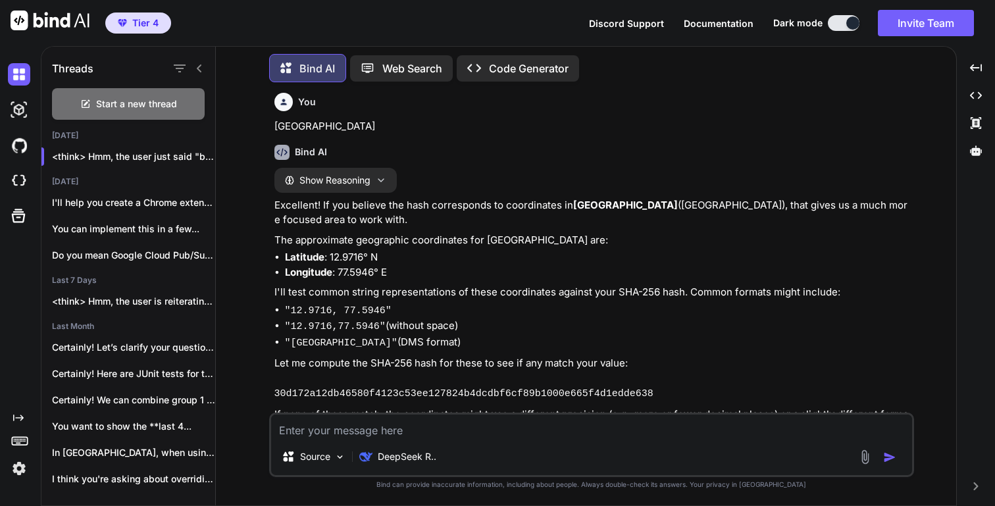
scroll to position [1127, 0]
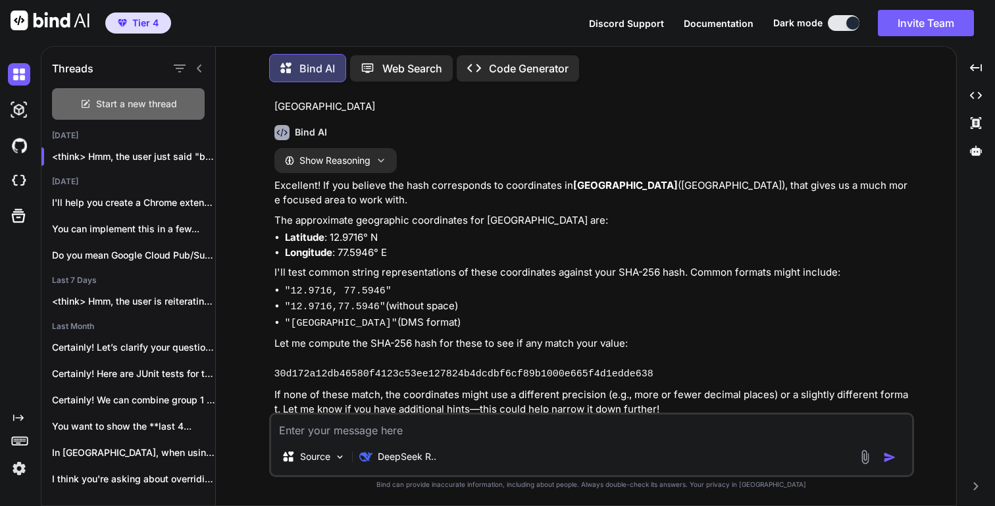
click at [145, 105] on span "Start a new thread" at bounding box center [136, 103] width 81 height 13
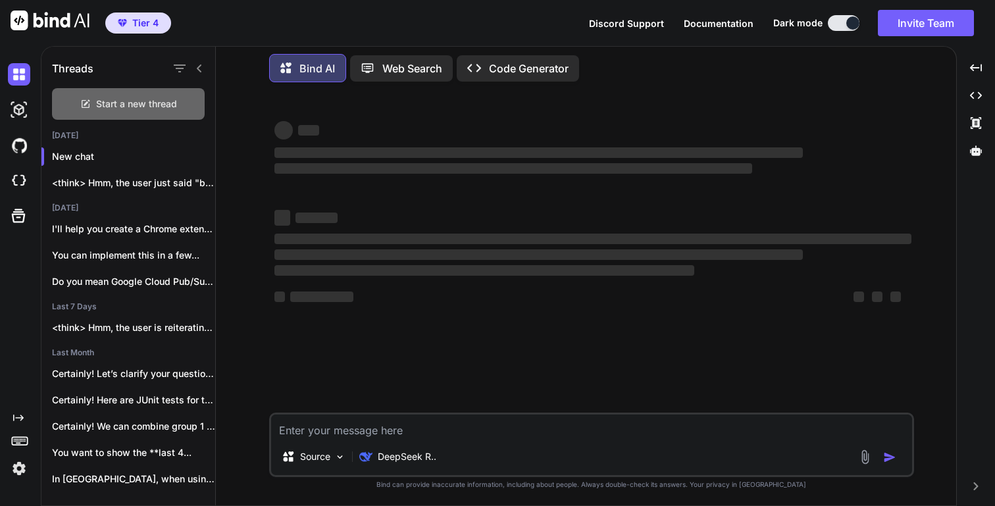
scroll to position [0, 0]
click at [363, 430] on textarea at bounding box center [591, 427] width 641 height 24
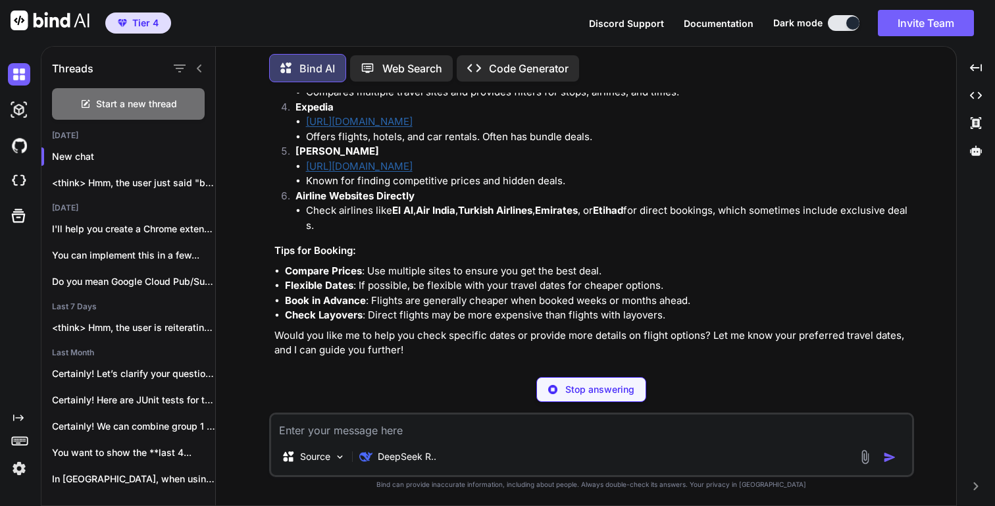
scroll to position [265, 0]
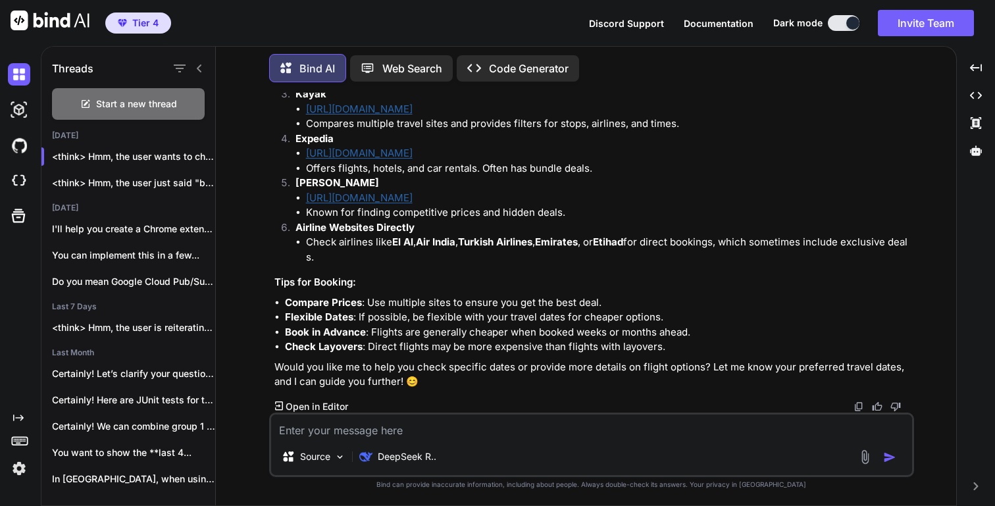
click at [352, 430] on textarea at bounding box center [591, 427] width 641 height 24
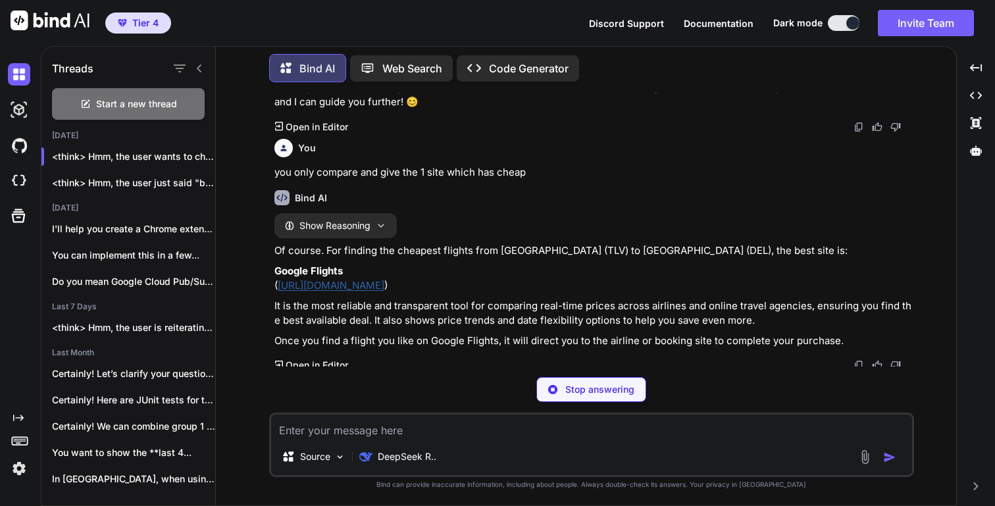
scroll to position [519, 0]
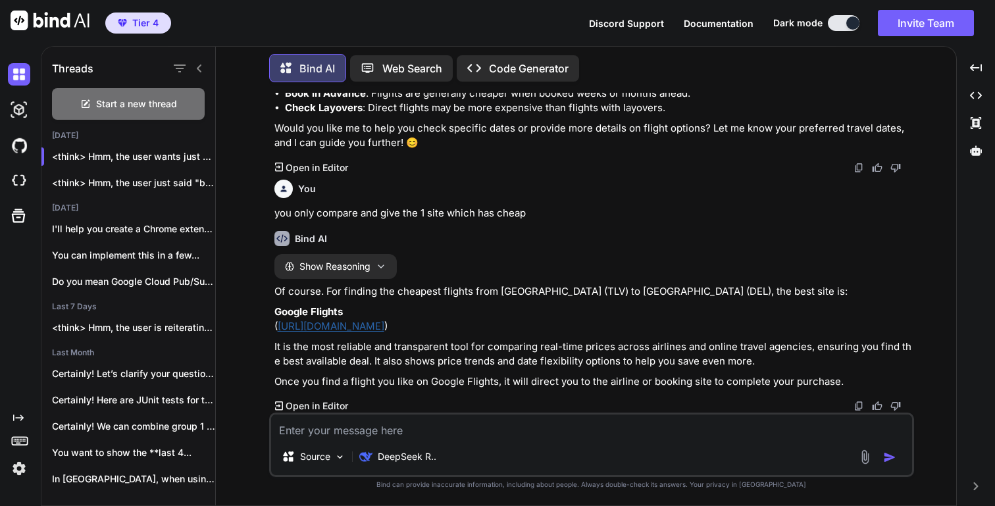
click at [426, 333] on p "Google Flights ( https://www.google.com/travel/flights )" at bounding box center [592, 320] width 637 height 30
click at [384, 325] on link "[URL][DOMAIN_NAME]" at bounding box center [331, 326] width 107 height 13
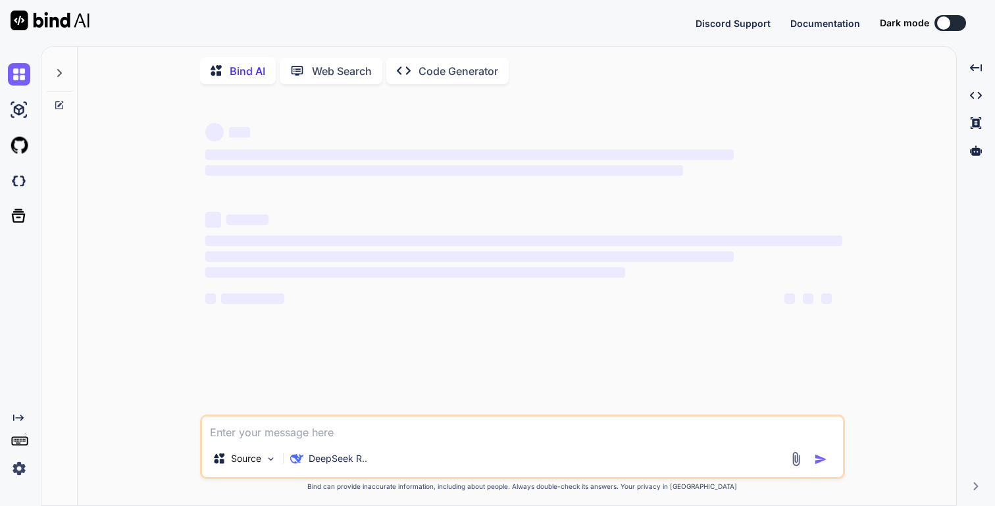
click at [63, 74] on icon at bounding box center [59, 73] width 11 height 11
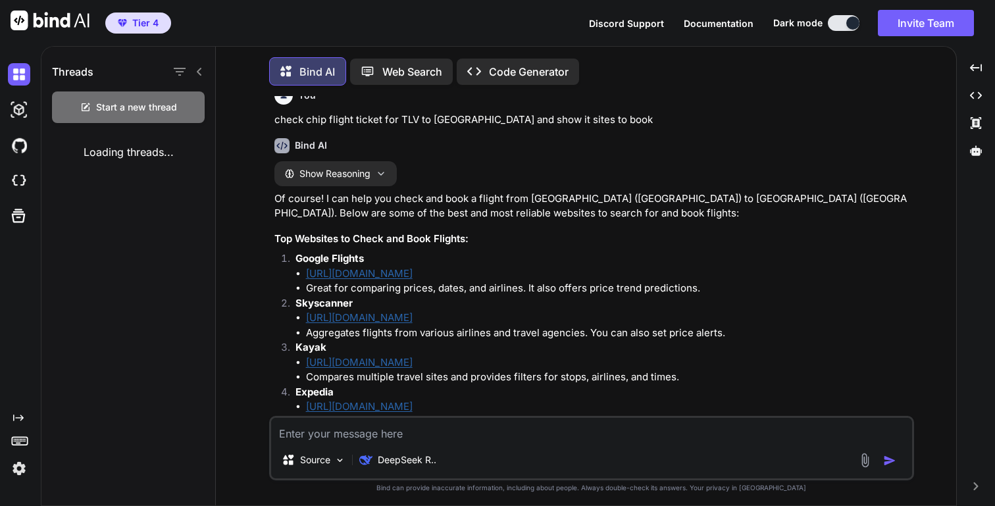
scroll to position [7, 0]
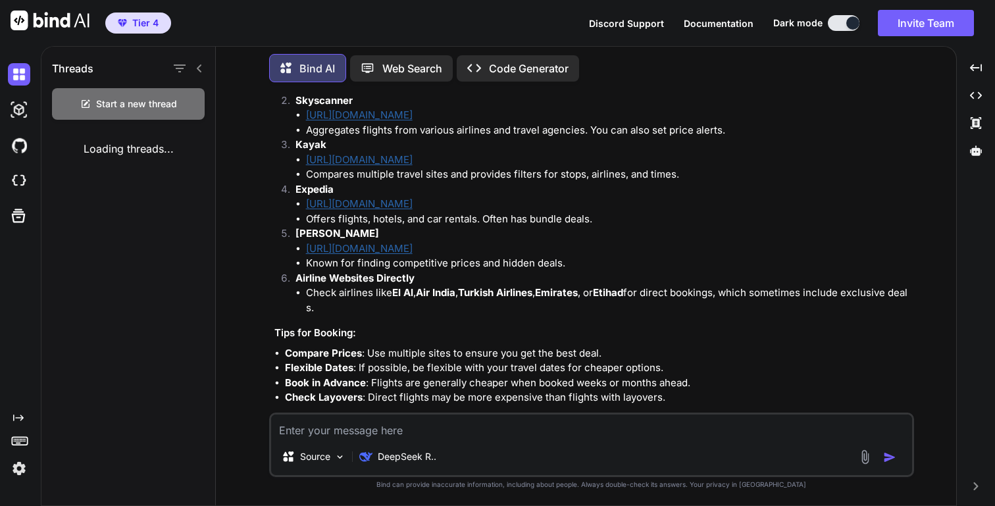
type textarea "x"
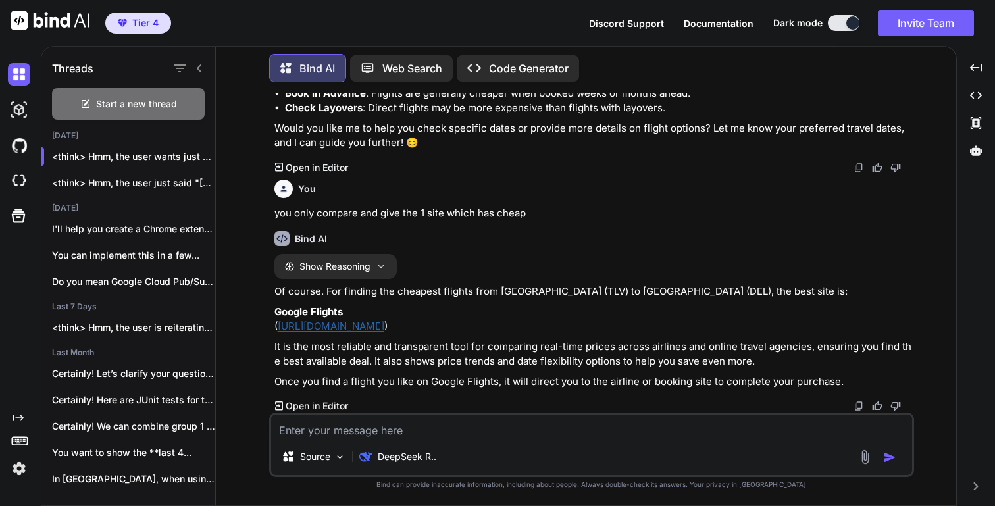
scroll to position [519, 0]
click at [199, 64] on icon at bounding box center [199, 68] width 11 height 11
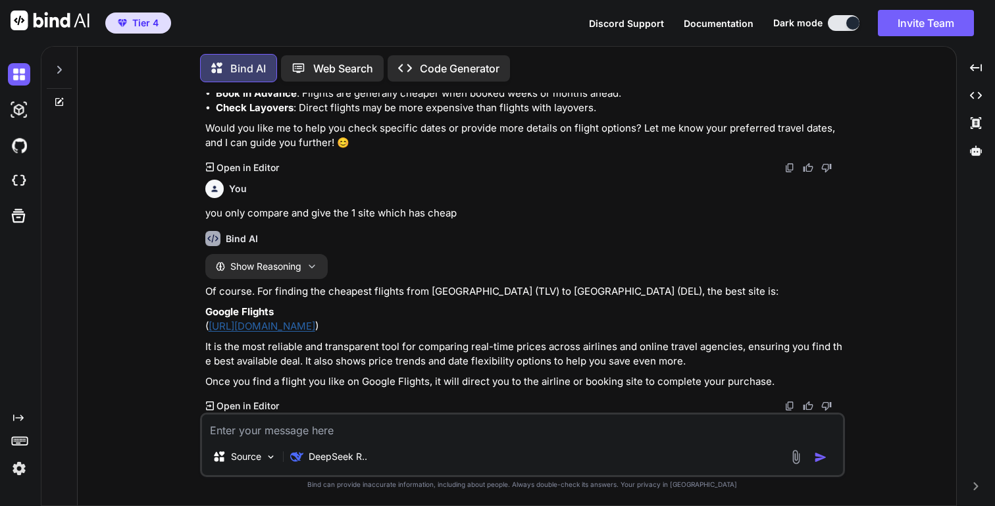
click at [285, 430] on textarea at bounding box center [522, 427] width 641 height 24
type textarea "I"
type textarea "x"
type textarea "I"
type textarea "x"
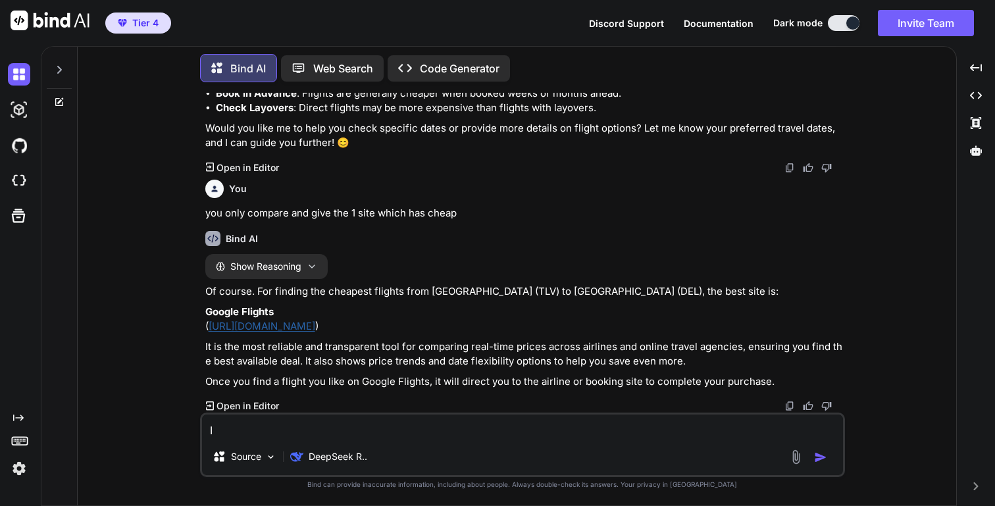
type textarea "I w"
type textarea "x"
type textarea "I wa"
type textarea "x"
type textarea "I wan"
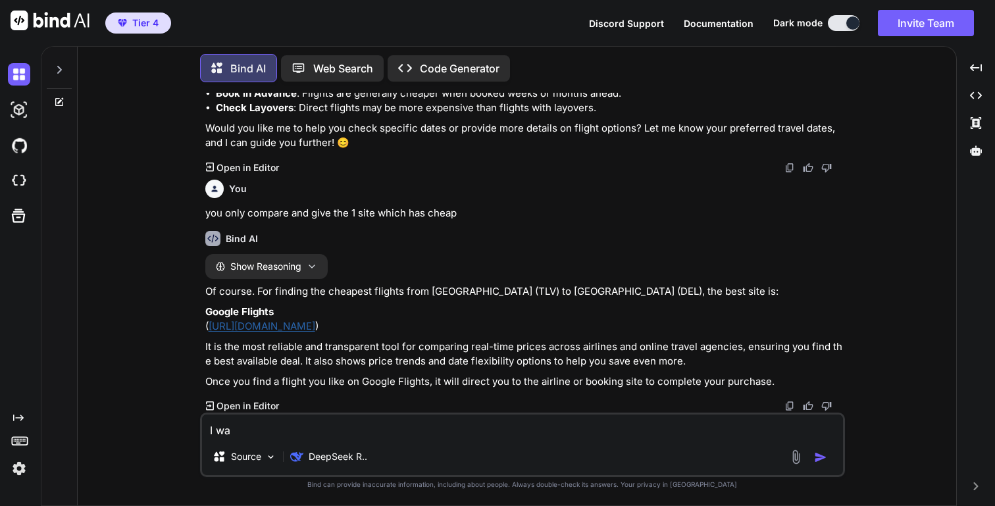
type textarea "x"
type textarea "I want"
type textarea "x"
type textarea "I want"
type textarea "x"
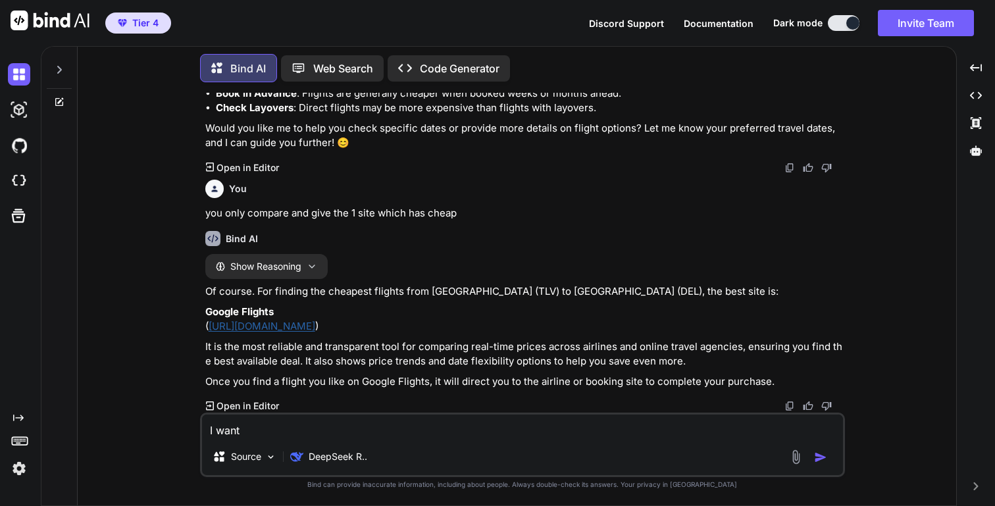
type textarea "I want t"
type textarea "x"
type textarea "I want th"
type textarea "x"
type textarea "I want the"
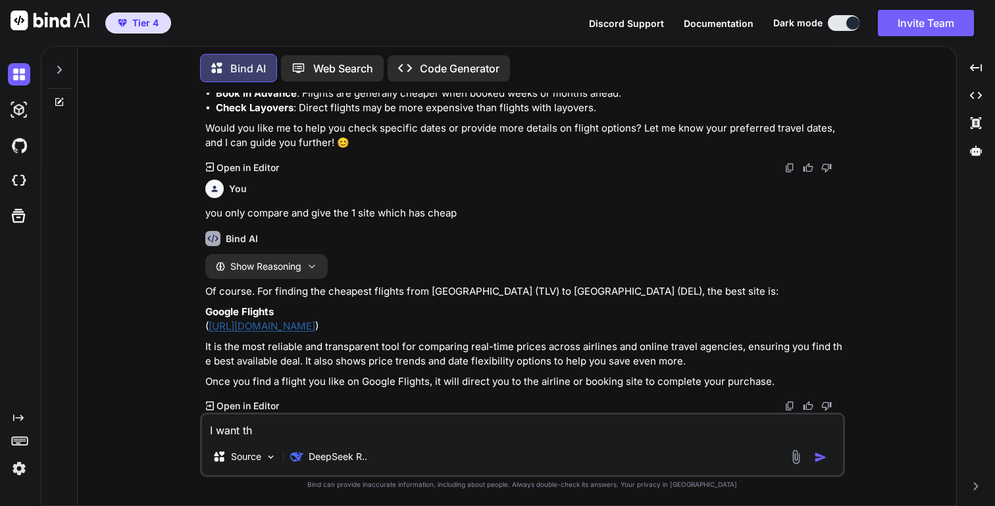
type textarea "x"
type textarea "I want the"
type textarea "x"
type textarea "I want the t"
type textarea "x"
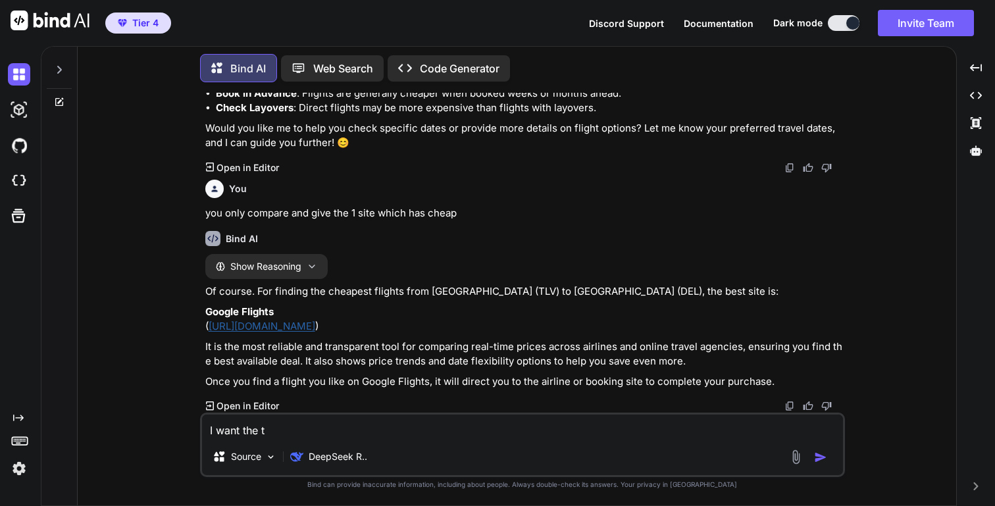
type textarea "I want the ti"
type textarea "x"
type textarea "I want the tic"
type textarea "x"
type textarea "I want the tick"
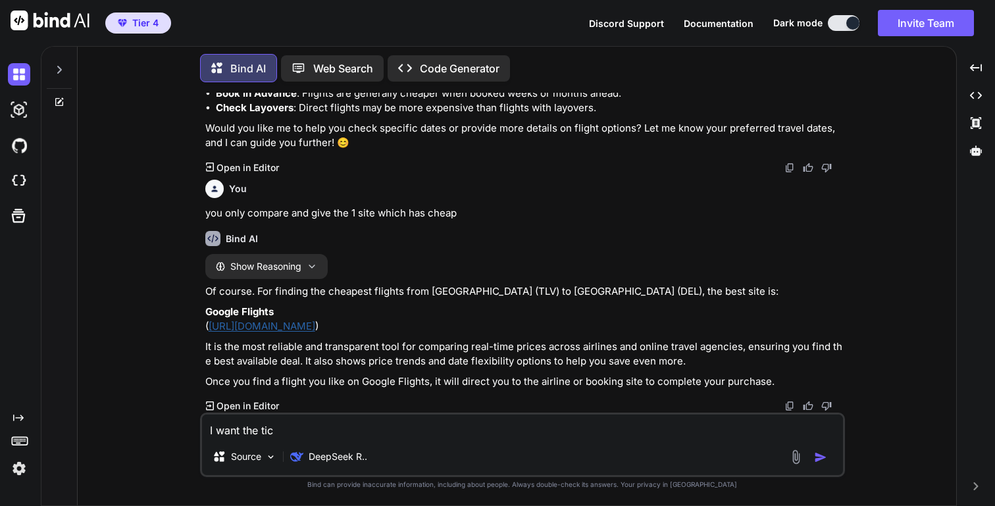
type textarea "x"
type textarea "I want the ticke"
type textarea "x"
type textarea "I want the ticket"
type textarea "x"
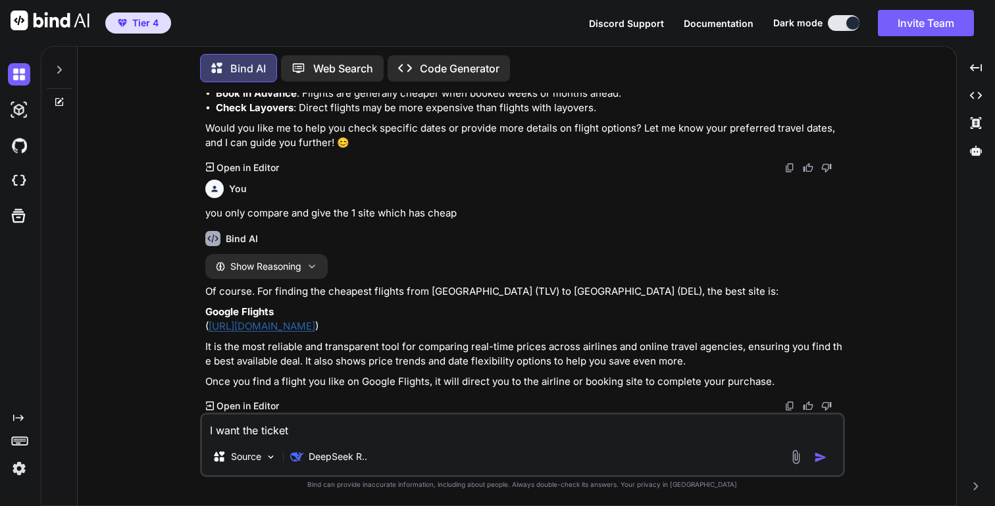
type textarea "I want the ticket"
type textarea "x"
type textarea "I want the ticket o"
type textarea "x"
type textarea "I want the ticket on"
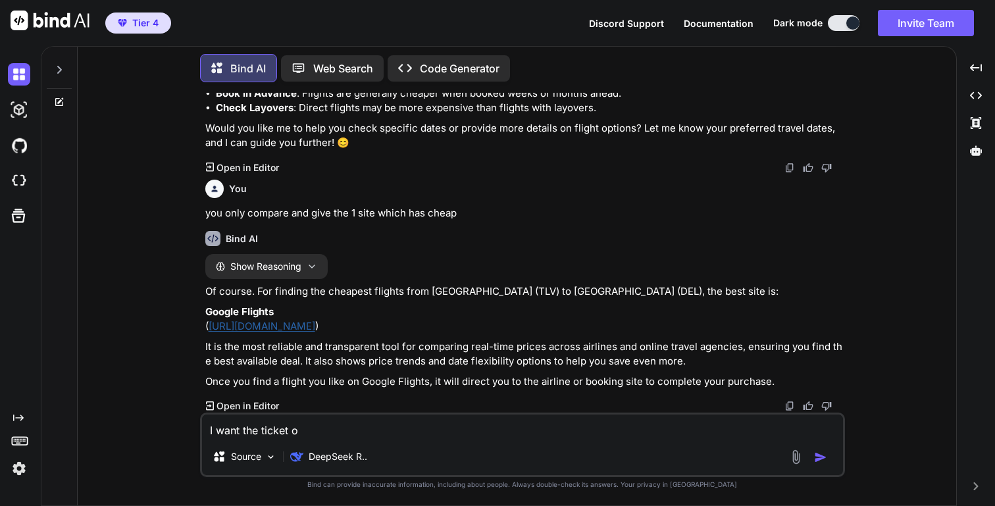
type textarea "x"
type textarea "I want the ticket on"
type textarea "x"
type textarea "I want the ticket on 1"
type textarea "x"
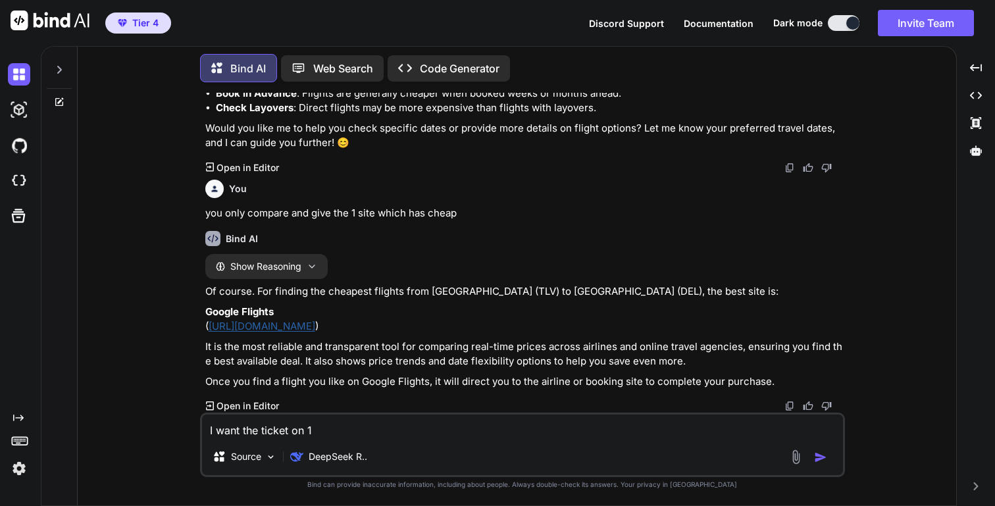
type textarea "I want the ticket on 14"
type textarea "x"
type textarea "I want the ticket on 14t"
type textarea "x"
type textarea "I want the ticket on 14th"
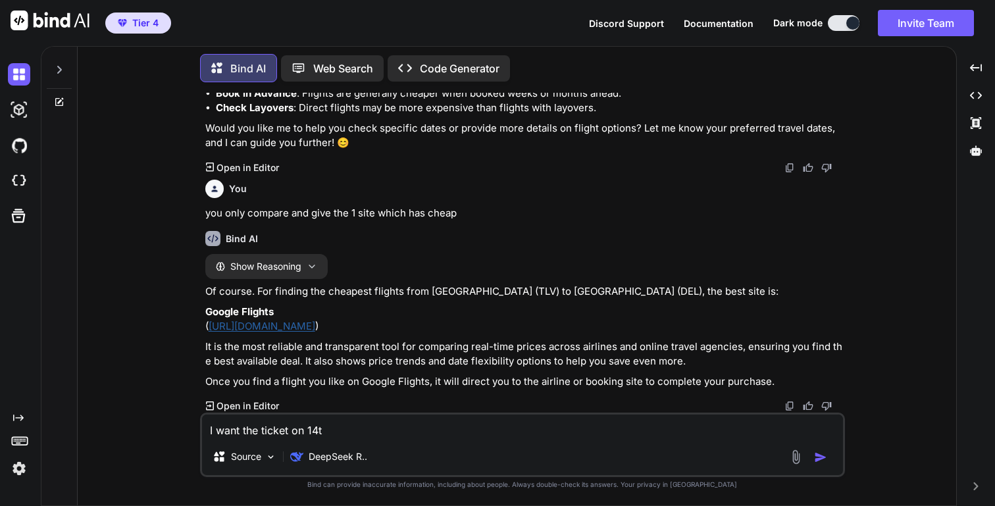
type textarea "x"
type textarea "I want the ticket on 14th"
type textarea "x"
type textarea "I want the ticket on 14th o"
type textarea "x"
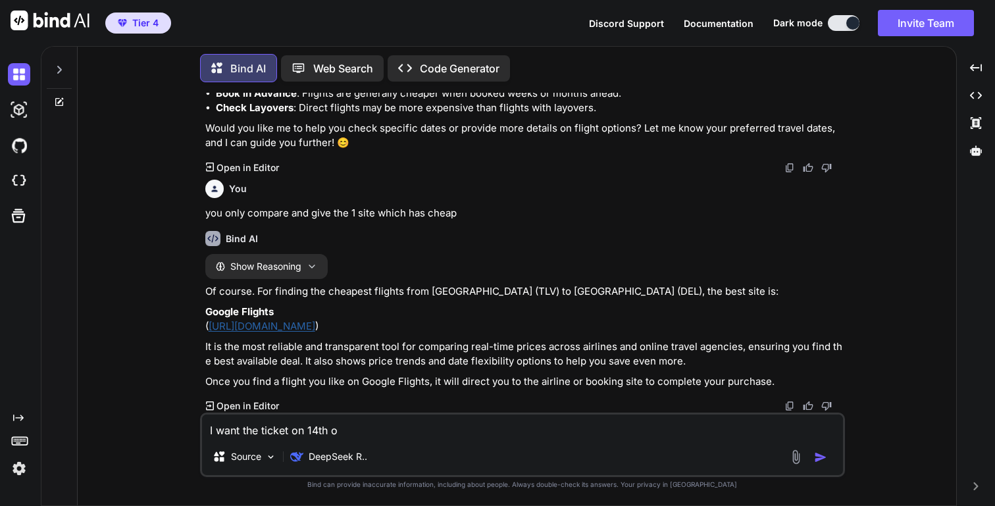
type textarea "I want the ticket on 14th oc"
type textarea "x"
type textarea "I want the ticket on [DATE]"
type textarea "x"
type textarea "I want the ticket on [DATE]"
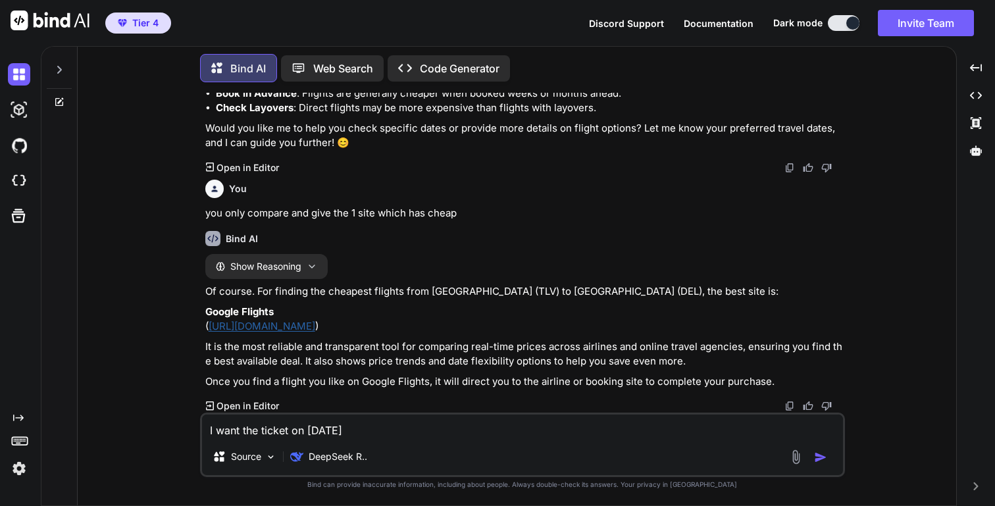
type textarea "x"
type textarea "I want the ticket on [DATE] a"
type textarea "x"
type textarea "I want the ticket on [DATE]"
type textarea "x"
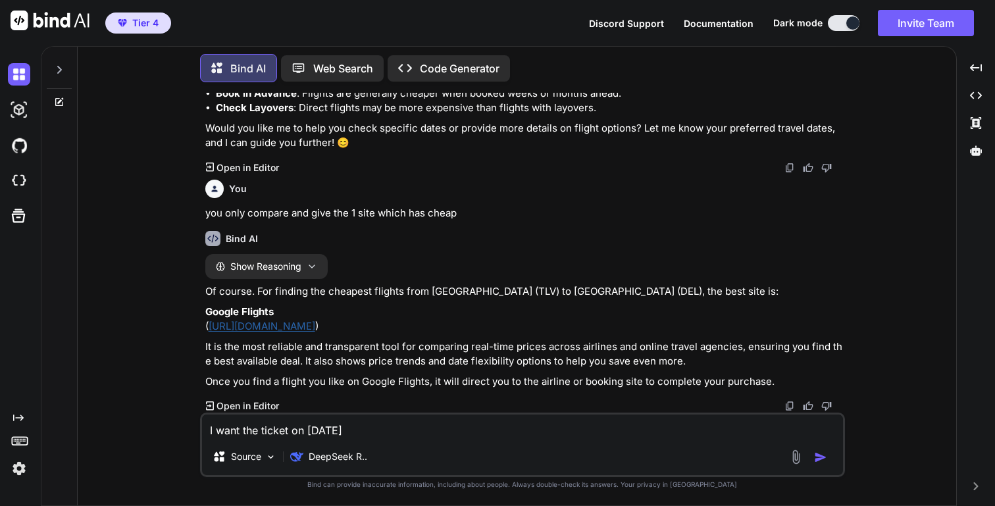
type textarea "I want the ticket on [DATE] a"
type textarea "x"
type textarea "I want the ticket on [DATE] an"
type textarea "x"
type textarea "I want the ticket on [DATE] and"
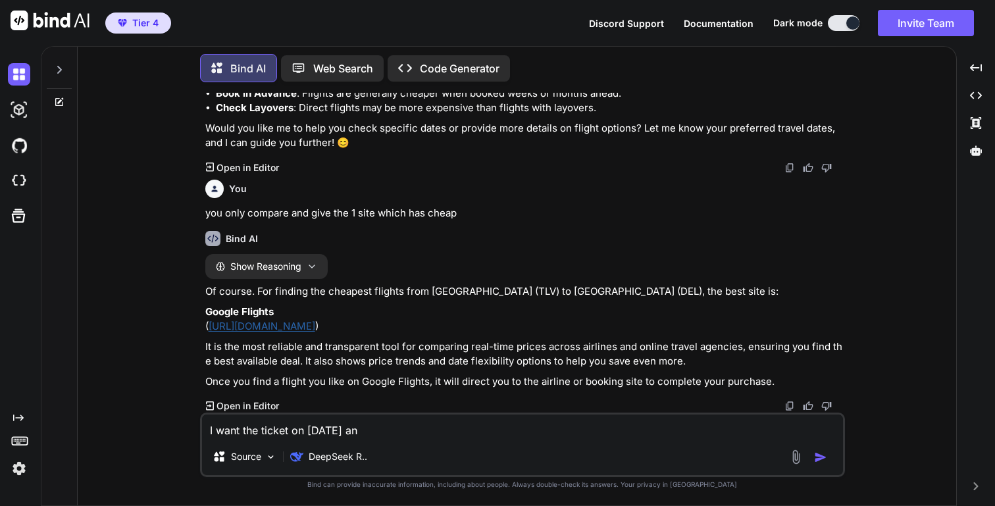
type textarea "x"
type textarea "I want the ticket on [DATE] and"
type textarea "x"
type textarea "I want the ticket on [DATE] and r"
type textarea "x"
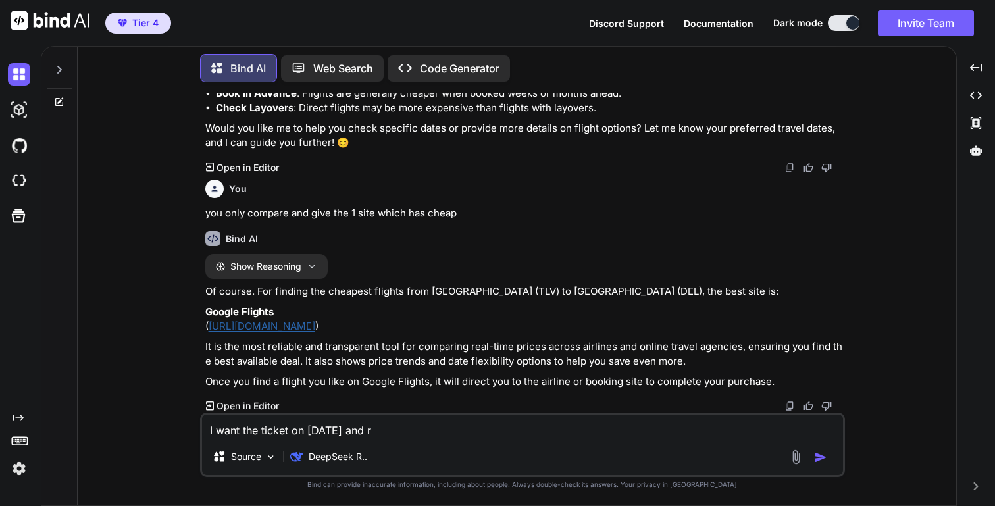
type textarea "I want the ticket on [DATE] and re"
type textarea "x"
type textarea "I want the ticket on [DATE] and ret"
type textarea "x"
type textarea "I want the ticket on [DATE] and retu"
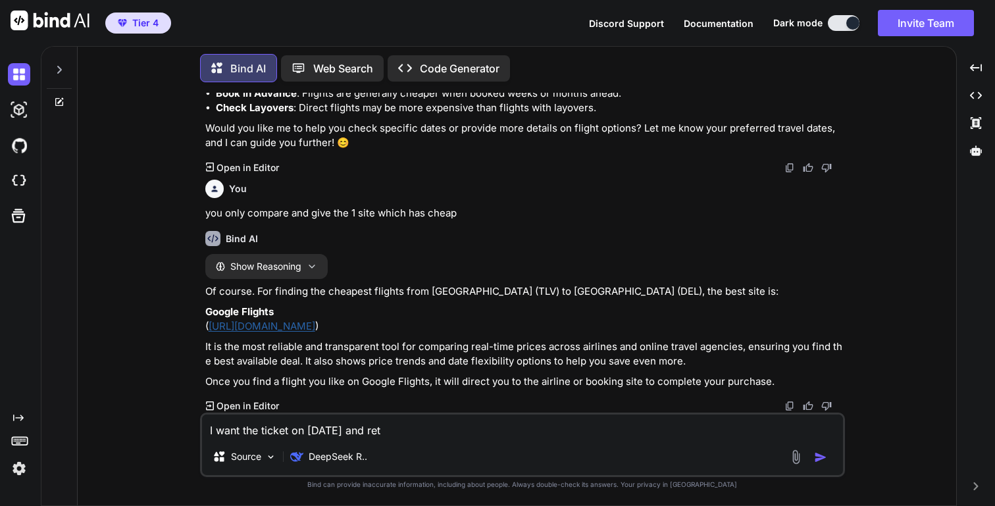
type textarea "x"
type textarea "I want the ticket on [DATE] and retur"
type textarea "x"
type textarea "I want the ticket on [DATE] and return"
type textarea "x"
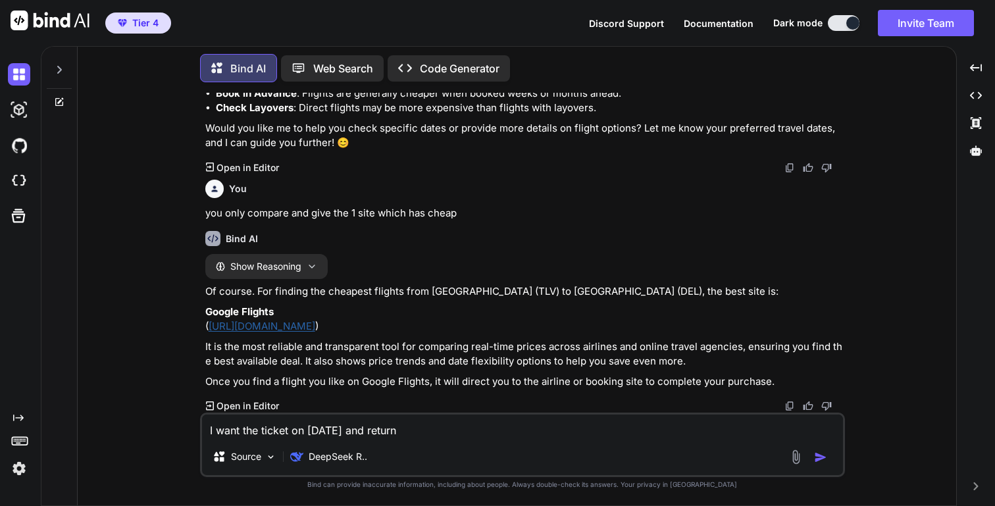
type textarea "I want the ticket on [DATE] and return"
type textarea "x"
type textarea "I want the ticket on [DATE] and return 1"
type textarea "x"
type textarea "I want the ticket on [DATE] and return 13"
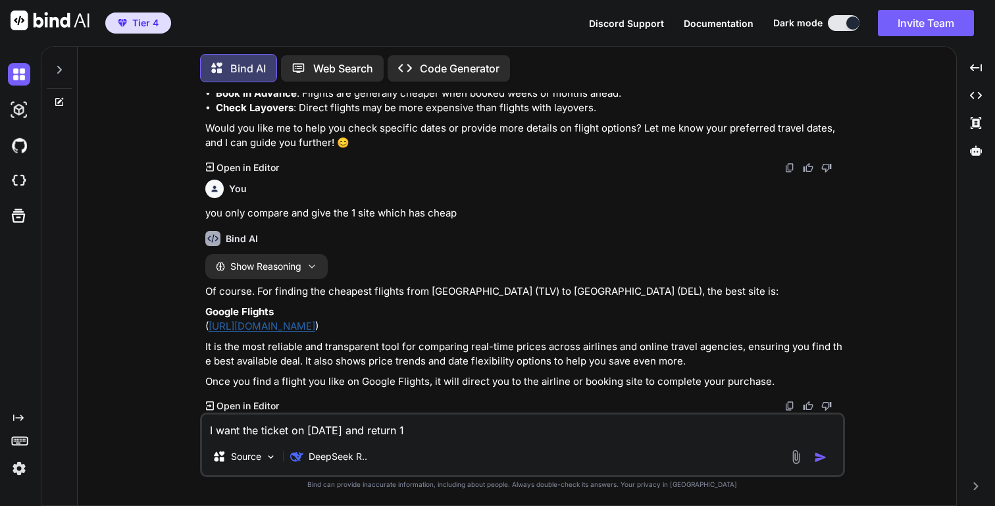
type textarea "x"
type textarea "I want the ticket on [DATE] and return 13t"
type textarea "x"
type textarea "I want the ticket on [DATE] and return 13th"
type textarea "x"
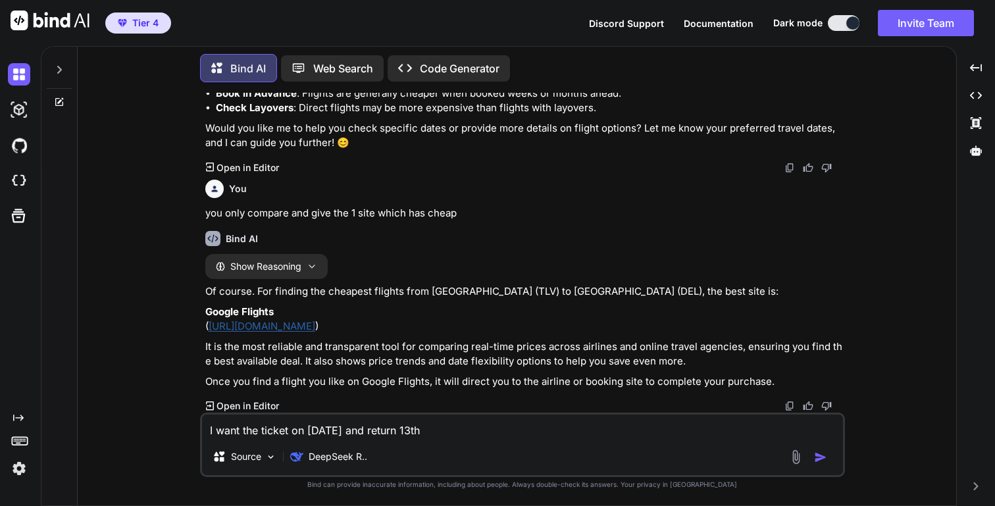
type textarea "I want the ticket on [DATE] and return 13th"
type textarea "x"
type textarea "I want the ticket on [DATE] and return 13th n"
type textarea "x"
type textarea "I want the ticket on [DATE] and return 13th no"
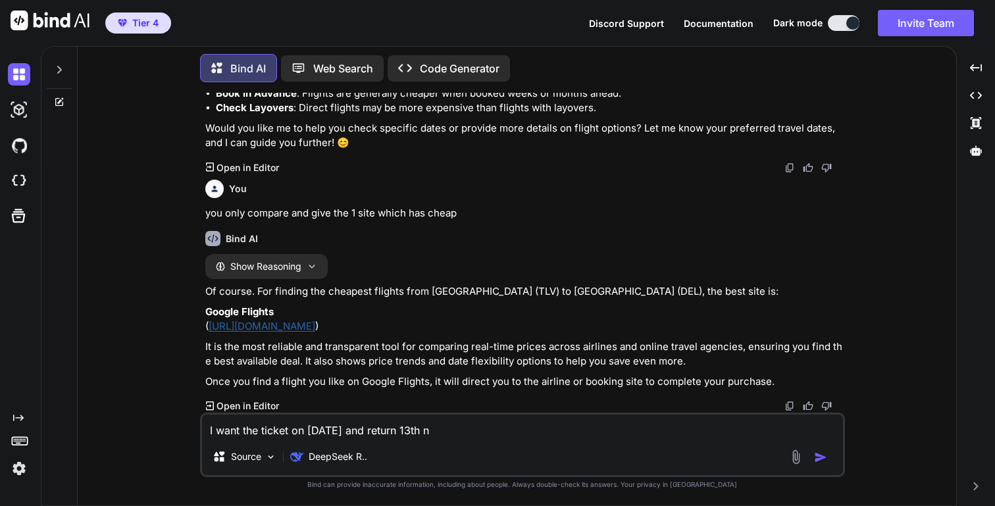
type textarea "x"
type textarea "I want the ticket on [DATE] and return [DATE]"
type textarea "x"
type textarea "I want the ticket on [DATE] and return [DATE]"
type textarea "x"
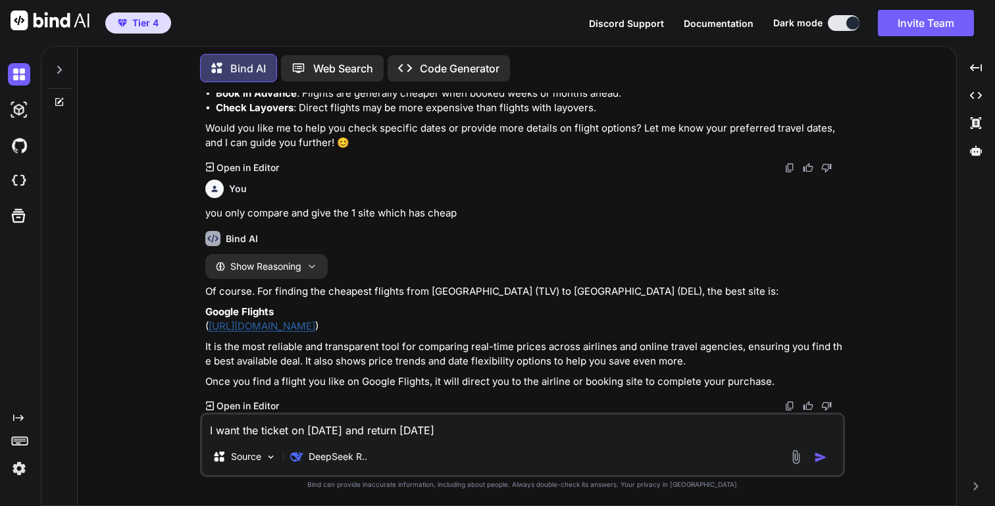
type textarea "I want the ticket on [DATE] and return [DATE] s"
type textarea "x"
type textarea "I want the ticket on [DATE] and return [DATE] so"
type textarea "x"
type textarea "I want the ticket on [DATE] and return [DATE] s"
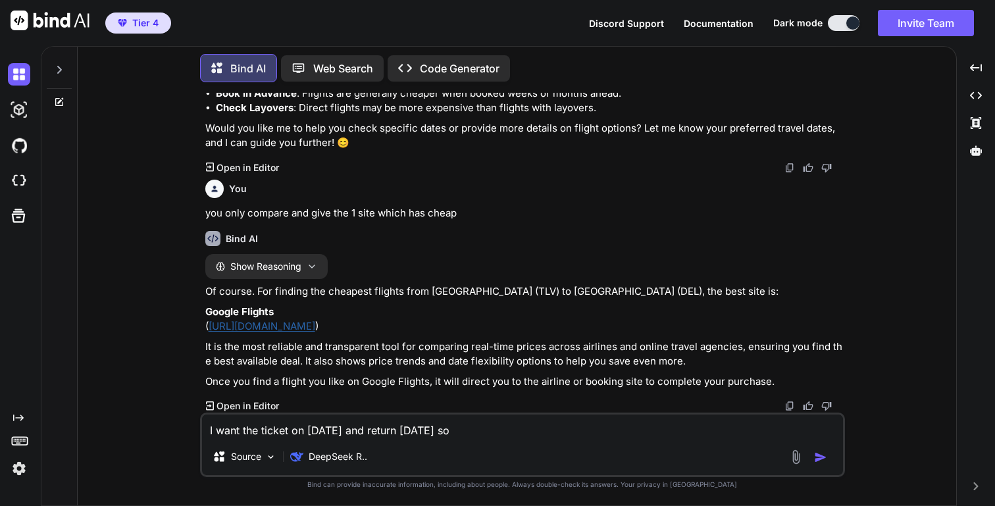
type textarea "x"
type textarea "I want the ticket on [DATE] and return [DATE]"
type textarea "x"
type textarea "I want the ticket on [DATE] and return [DATE] a"
type textarea "x"
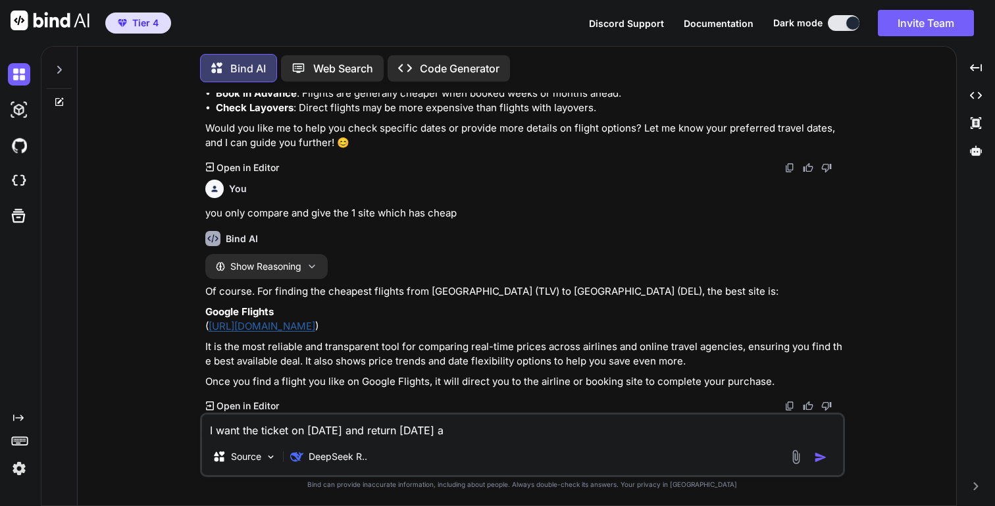
type textarea "I want the ticket on [DATE] and return [DATE] an"
type textarea "x"
type textarea "I want the ticket on [DATE] and return [DATE] and"
type textarea "x"
type textarea "I want the ticket on [DATE] and return [DATE] and"
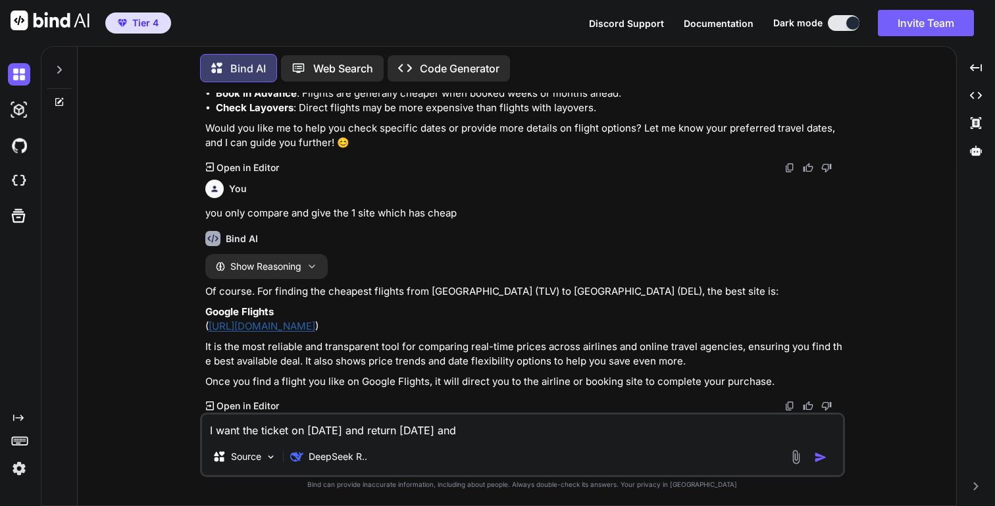
type textarea "x"
type textarea "I want the ticket on [DATE] and return [DATE] and c"
type textarea "x"
type textarea "I want the ticket on [DATE] and return [DATE] and"
type textarea "x"
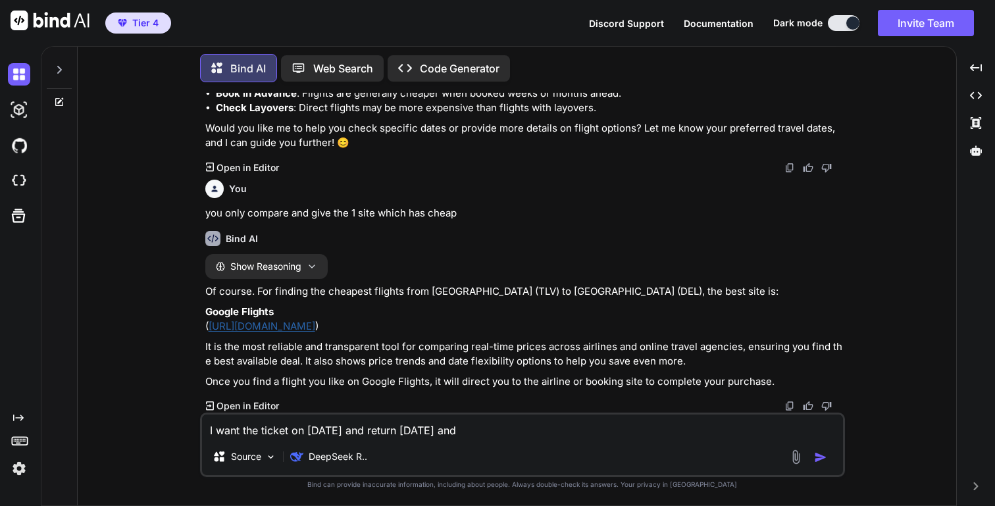
type textarea "I want the ticket on [DATE] and return [DATE] and c"
type textarea "x"
type textarea "I want the ticket on [DATE] and return [DATE] and co"
type textarea "x"
type textarea "I want the ticket on [DATE] and return [DATE] and con"
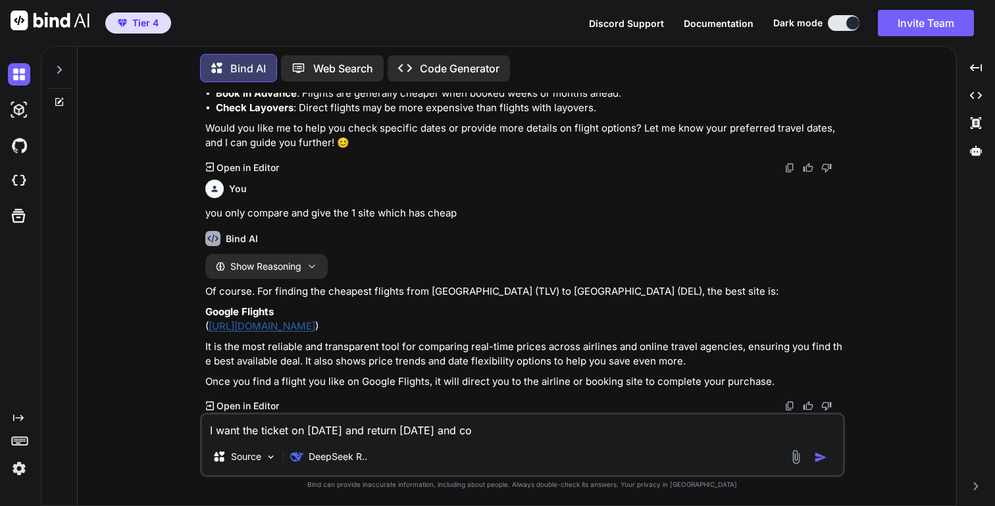
type textarea "x"
type textarea "I want the ticket on [DATE] and return [DATE] and cons"
type textarea "x"
type textarea "I want the ticket on [DATE] and return [DATE] and consi"
type textarea "x"
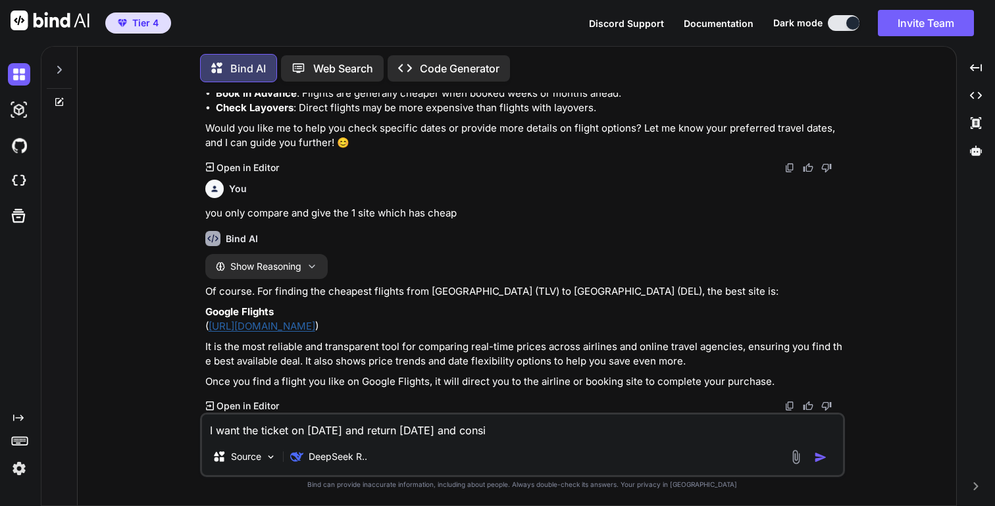
type textarea "I want the ticket on [DATE] and return [DATE] and consid"
type textarea "x"
type textarea "I want the ticket on [DATE] and return [DATE] and conside"
type textarea "x"
type textarea "I want the ticket on [DATE] and return [DATE] and consider"
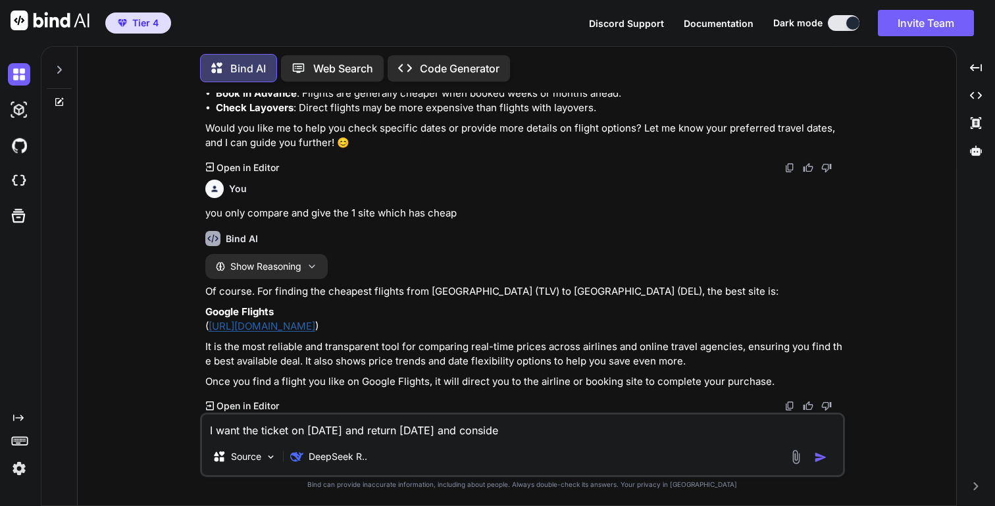
type textarea "x"
type textarea "I want the ticket on [DATE] and return [DATE] and consider"
type textarea "x"
type textarea "I want the ticket on [DATE] and return [DATE] and consider c"
type textarea "x"
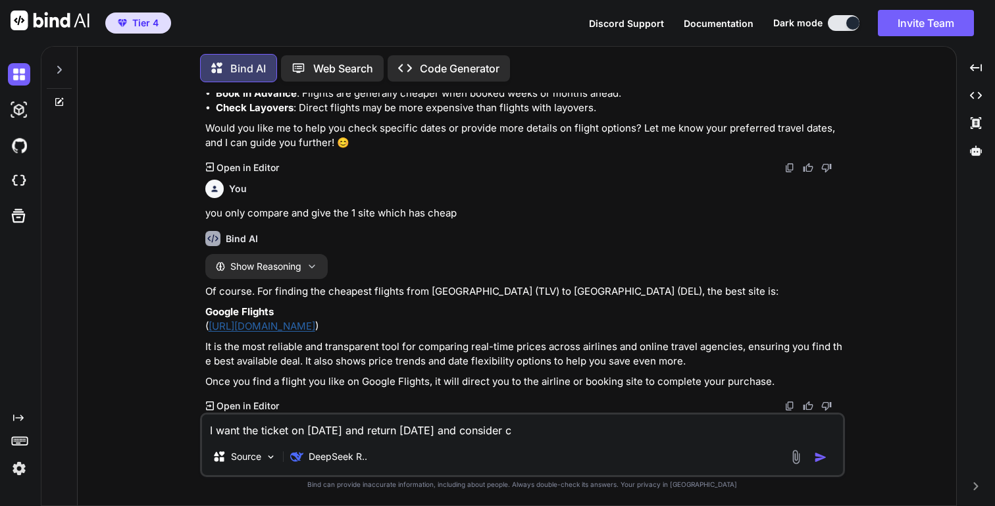
type textarea "I want the ticket on [DATE] and return [DATE] and consider ca"
type textarea "x"
type textarea "I want the ticket on [DATE] and return [DATE] and consider can"
type textarea "x"
type textarea "I want the ticket on [DATE] and return [DATE] and consider canc"
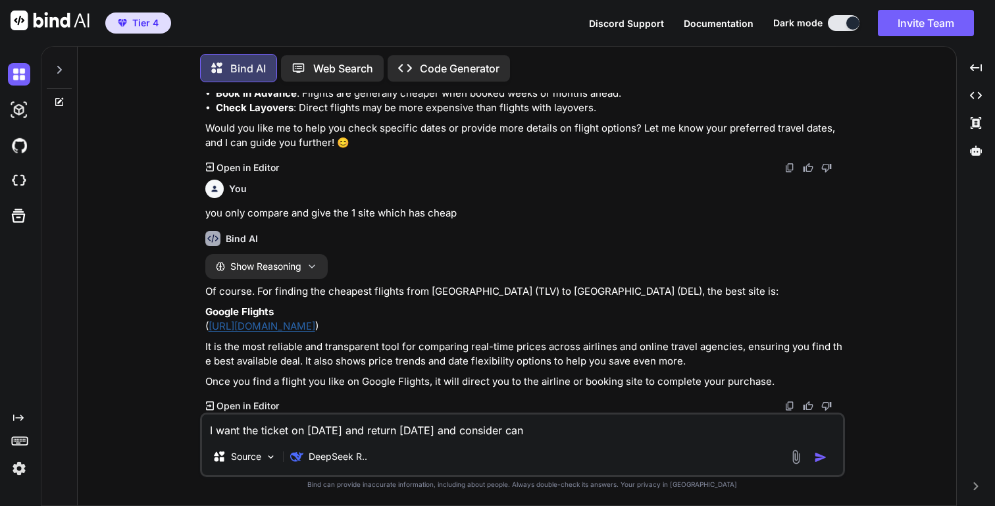
type textarea "x"
type textarea "I want the ticket on [DATE] and return [DATE] and consider cance"
type textarea "x"
type textarea "I want the ticket on [DATE] and return [DATE] and consider cancel"
type textarea "x"
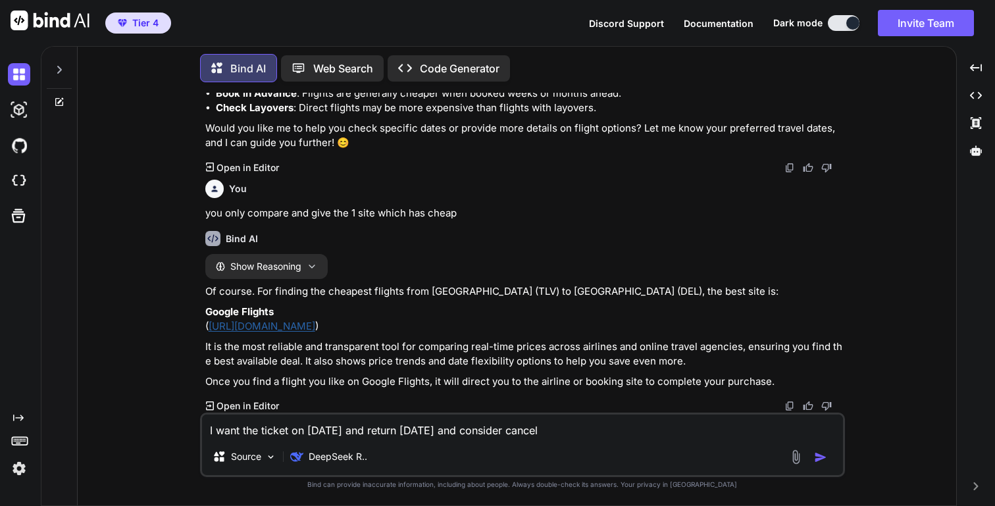
type textarea "I want the ticket on [DATE] and return [DATE] and consider cancela"
type textarea "x"
type textarea "I want the ticket on [DATE] and return [DATE] and consider cancelat"
type textarea "x"
type textarea "I want the ticket on [DATE] and return [DATE] and consider cancelati"
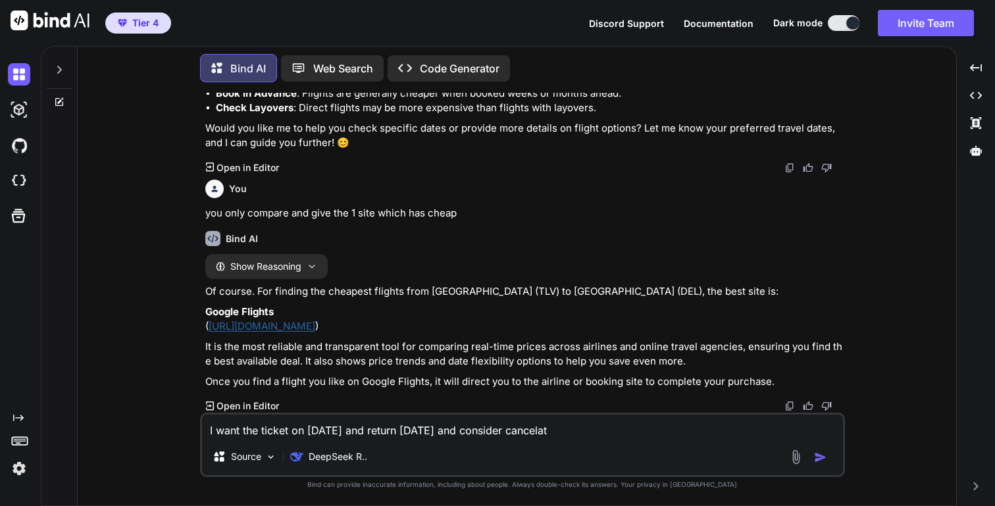
type textarea "x"
type textarea "I want the ticket on [DATE] and return [DATE] and consider cancelatio"
type textarea "x"
type textarea "I want the ticket on [DATE] and return [DATE] and consider cancelation"
type textarea "x"
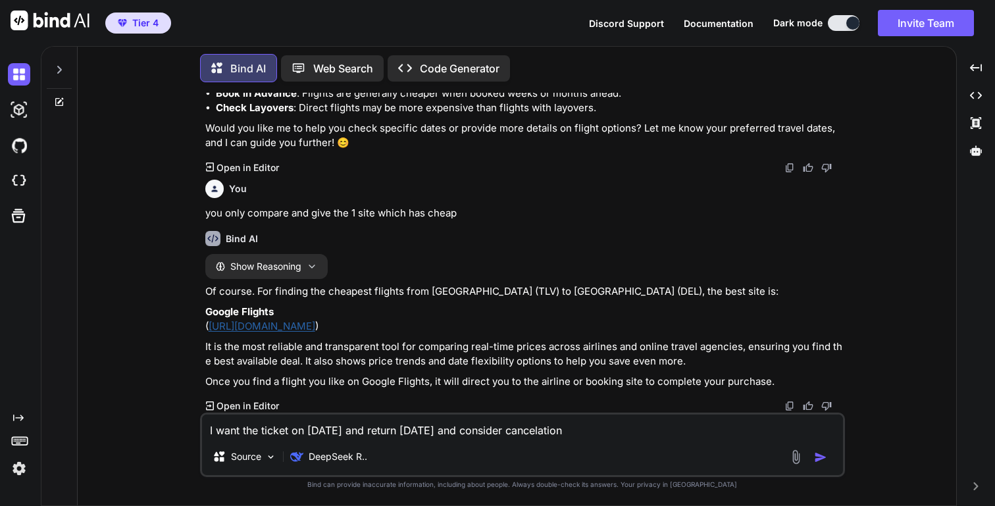
type textarea "I want the ticket on [DATE] and return [DATE] and consider cancelation"
type textarea "x"
type textarea "I want the ticket on [DATE] and return [DATE] and consider cancelation a"
type textarea "x"
type textarea "I want the ticket on [DATE] and return [DATE] and consider cancelation al"
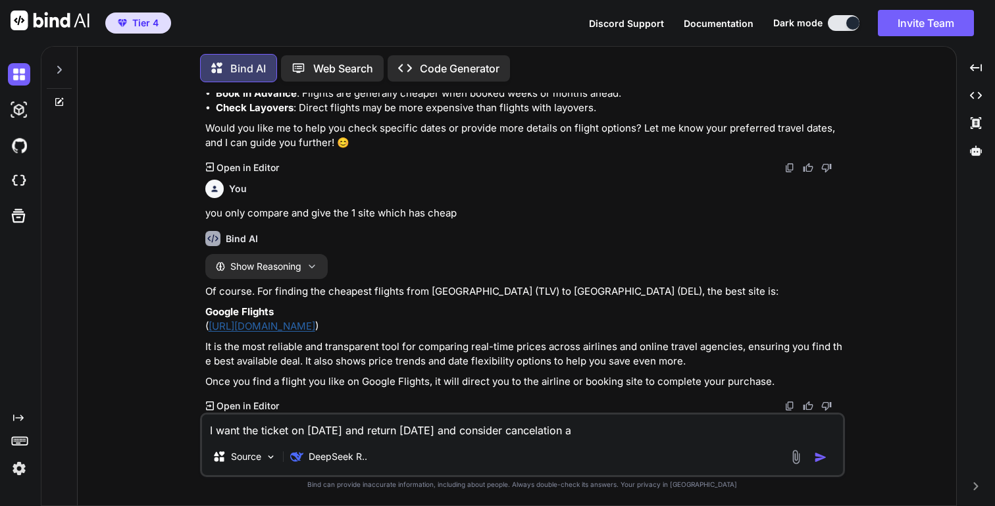
type textarea "x"
type textarea "I want the ticket on [DATE] and return [DATE] and consider cancelation als"
type textarea "x"
type textarea "I want the ticket on [DATE] and return [DATE] and consider cancelation also"
type textarea "x"
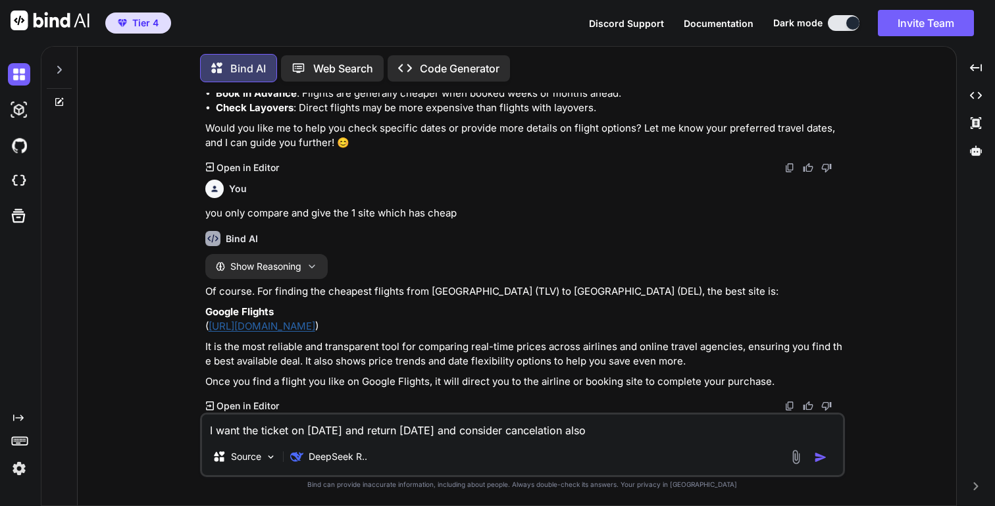
type textarea "I want the ticket on [DATE] and return [DATE] and consider cancelation also"
type textarea "x"
type textarea "I want the ticket on [DATE] and return [DATE] and consider cancelation also s"
type textarea "x"
type textarea "I want the ticket on [DATE] and return [DATE] and consider cancelation also so"
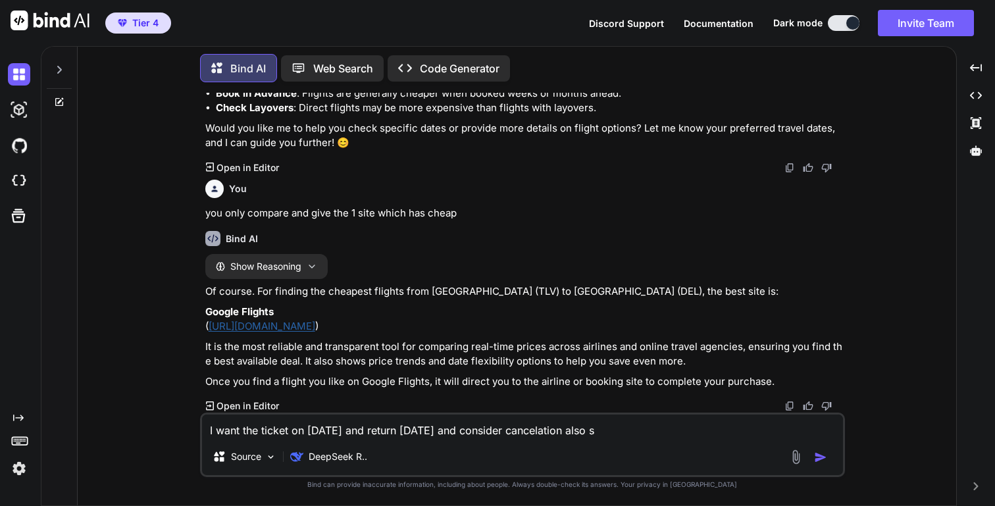
type textarea "x"
type textarea "I want the ticket on [DATE] and return [DATE] and consider cancelation also so"
type textarea "x"
type textarea "I want the ticket on [DATE] and return [DATE] and consider cancelation also so I"
type textarea "x"
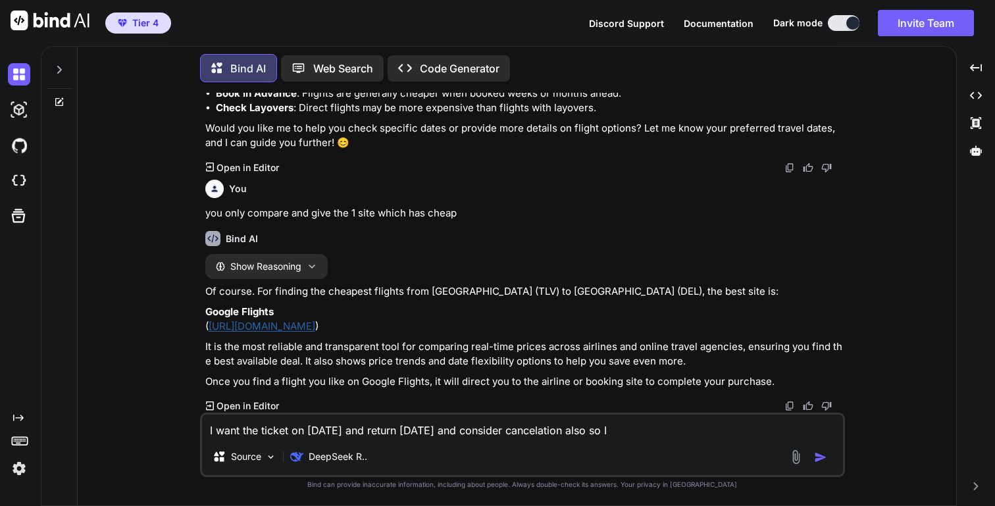
type textarea "I want the ticket on [DATE] and return [DATE] and consider cancelation also so I"
type textarea "x"
type textarea "I want the ticket on [DATE] and return [DATE] and consider cancelation also so …"
type textarea "x"
type textarea "I want the ticket on [DATE] and return [DATE] and consider cancelation also so …"
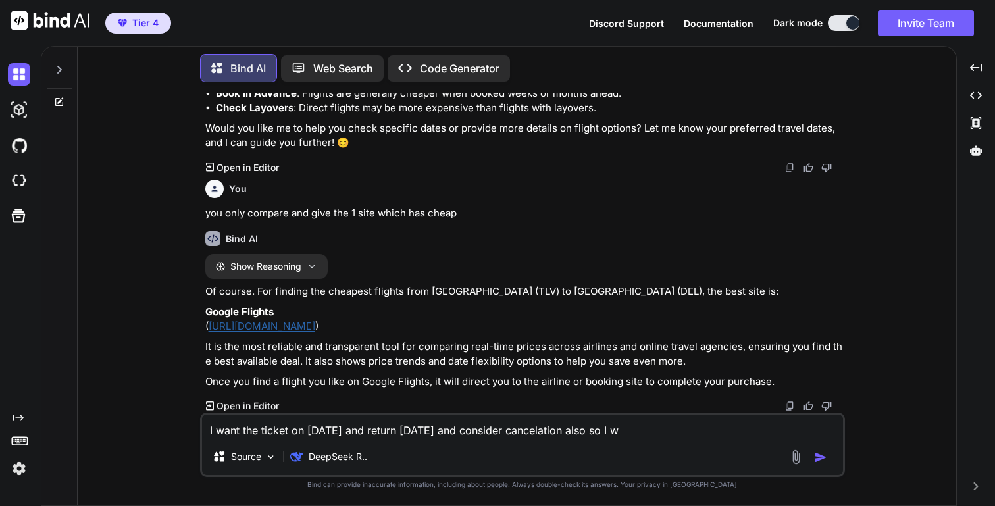
type textarea "x"
type textarea "I want the ticket on [DATE] and return [DATE] and consider cancelation also so …"
type textarea "x"
type textarea "I want the ticket on [DATE] and return [DATE] and consider cancelation also so …"
type textarea "x"
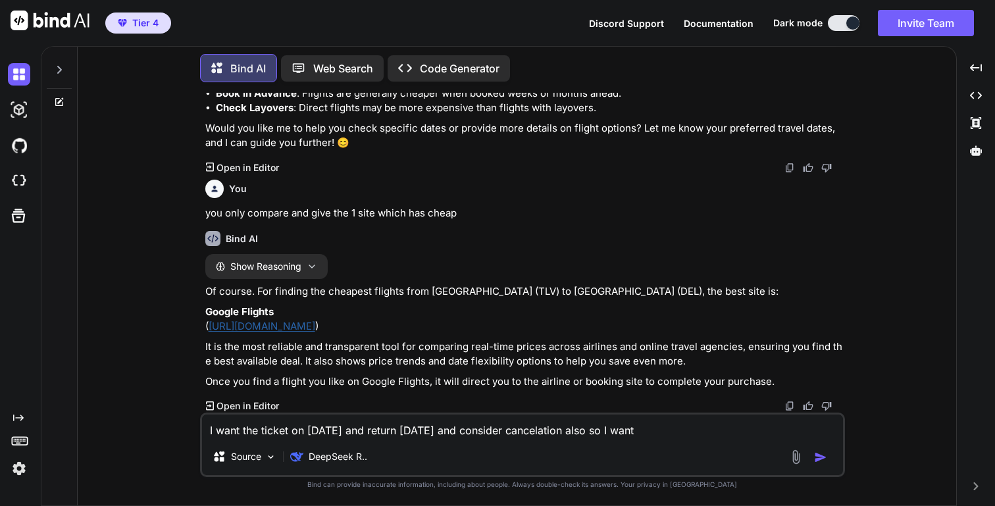
type textarea "I want the ticket on [DATE] and return [DATE] and consider cancelation also so …"
type textarea "x"
type textarea "I want the ticket on [DATE] and return [DATE] and consider cancelation also so …"
type textarea "x"
type textarea "I want the ticket on [DATE] and return [DATE] and consider cancelation also so …"
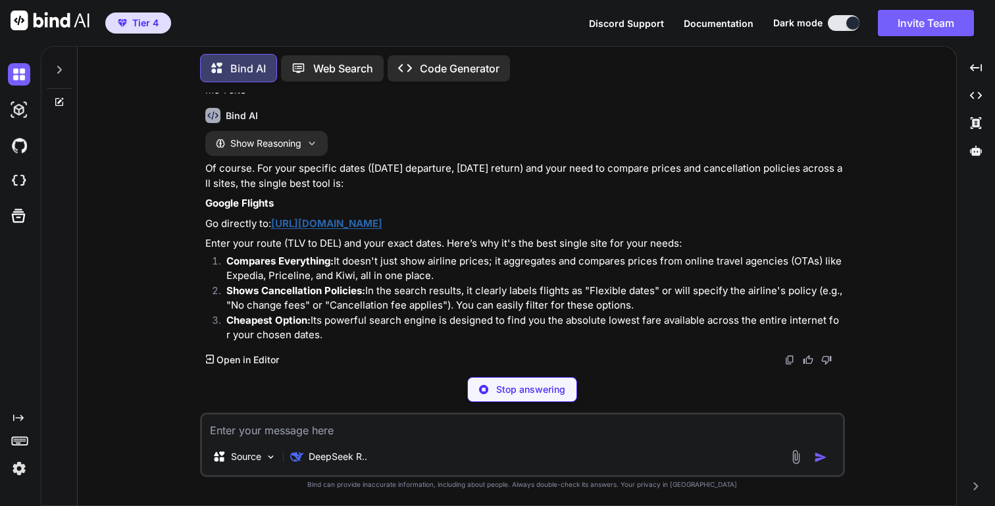
scroll to position [914, 0]
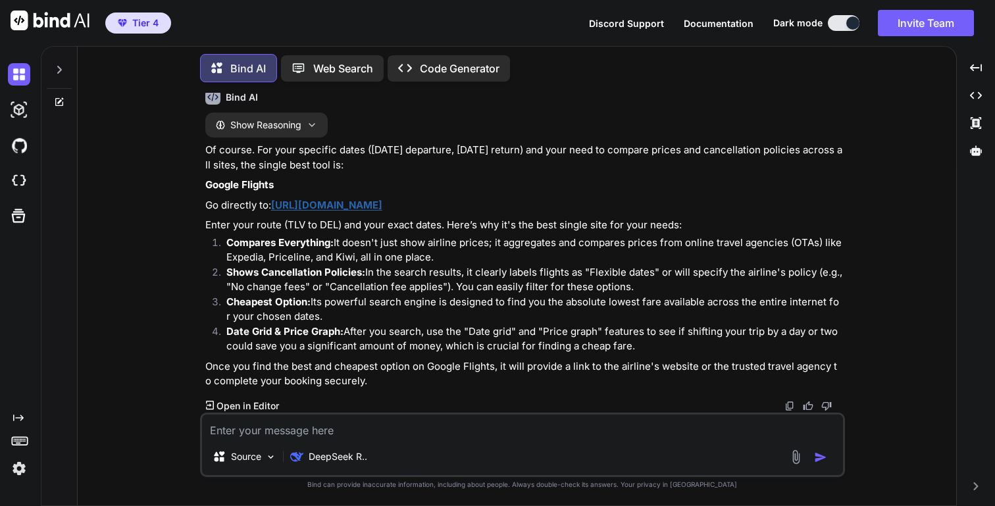
click at [382, 209] on link "[URL][DOMAIN_NAME]" at bounding box center [326, 205] width 111 height 13
